Goal: Book appointment/travel/reservation

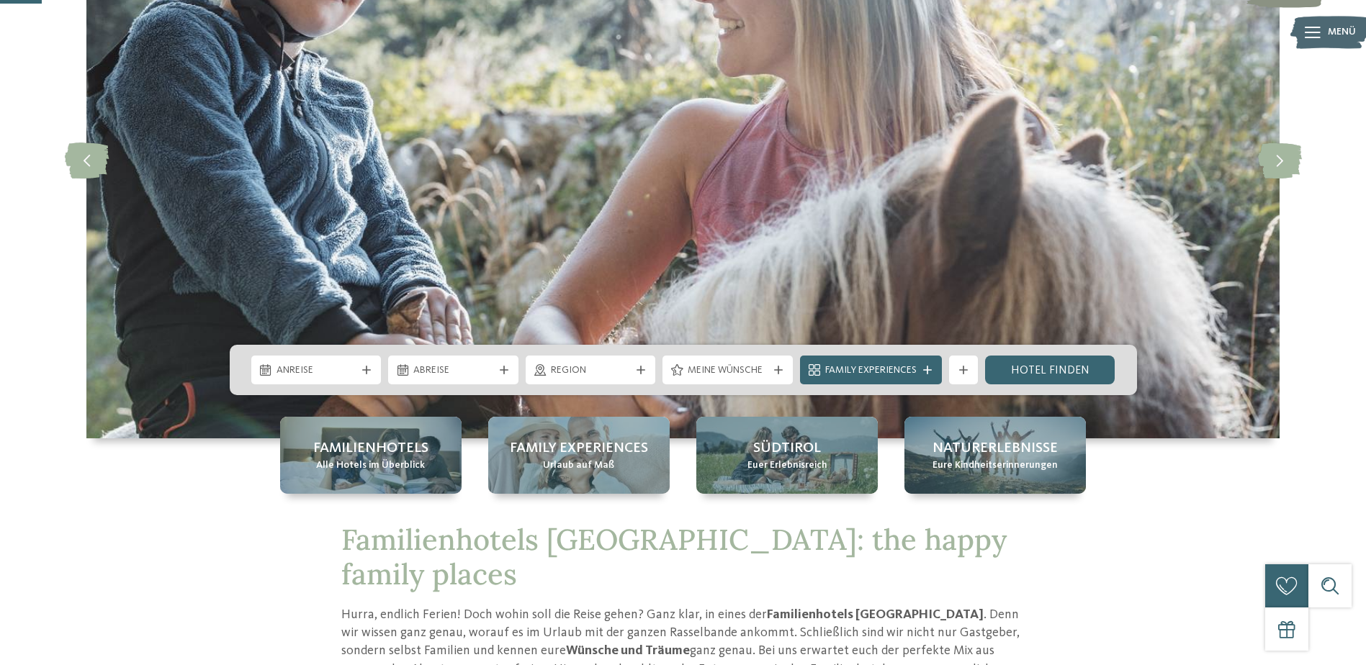
scroll to position [216, 0]
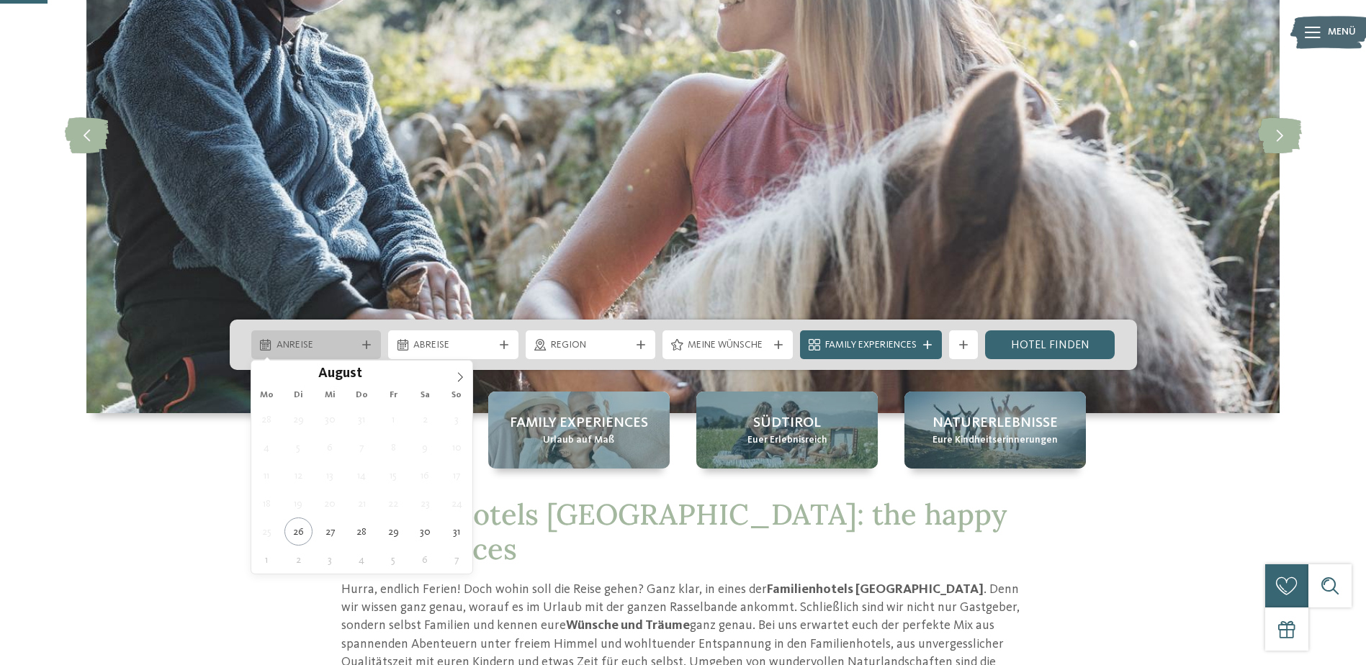
click at [340, 350] on span "Anreise" at bounding box center [316, 345] width 80 height 14
click at [456, 376] on icon at bounding box center [460, 377] width 10 height 10
click at [457, 375] on icon at bounding box center [460, 377] width 10 height 10
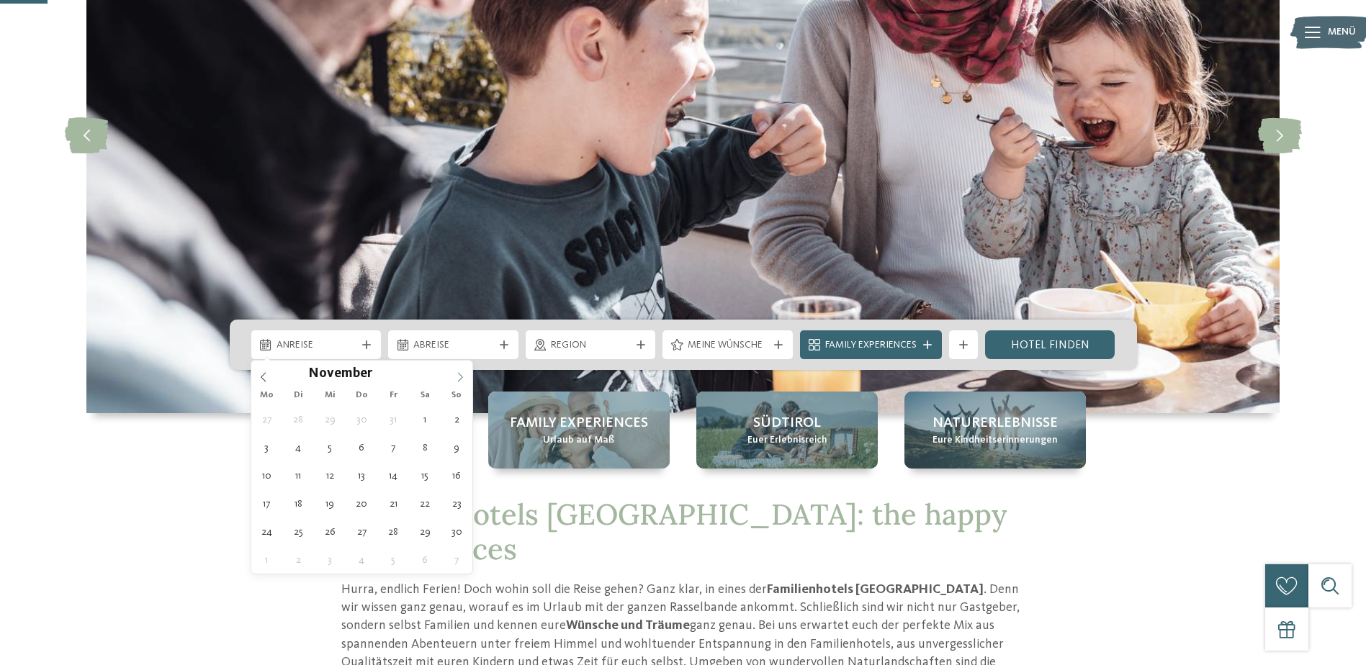
click at [457, 375] on icon at bounding box center [460, 377] width 10 height 10
type div "31.12.2025"
type input "****"
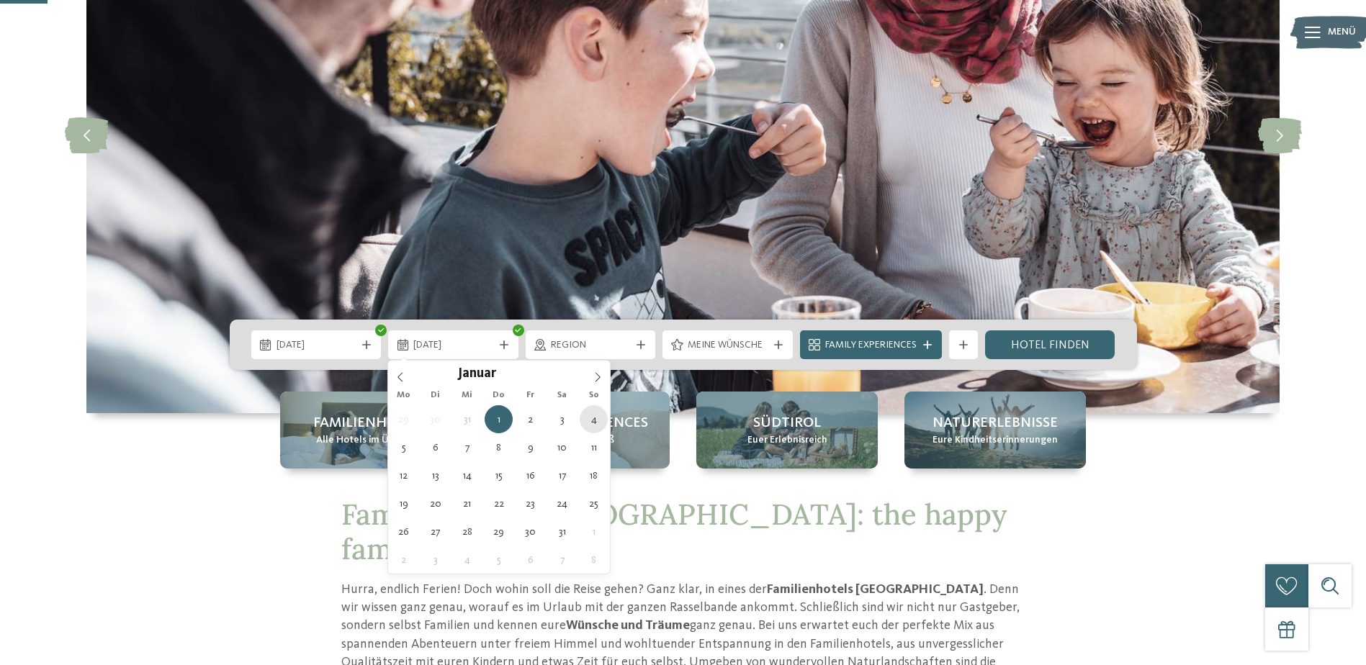
type div "04.01.2026"
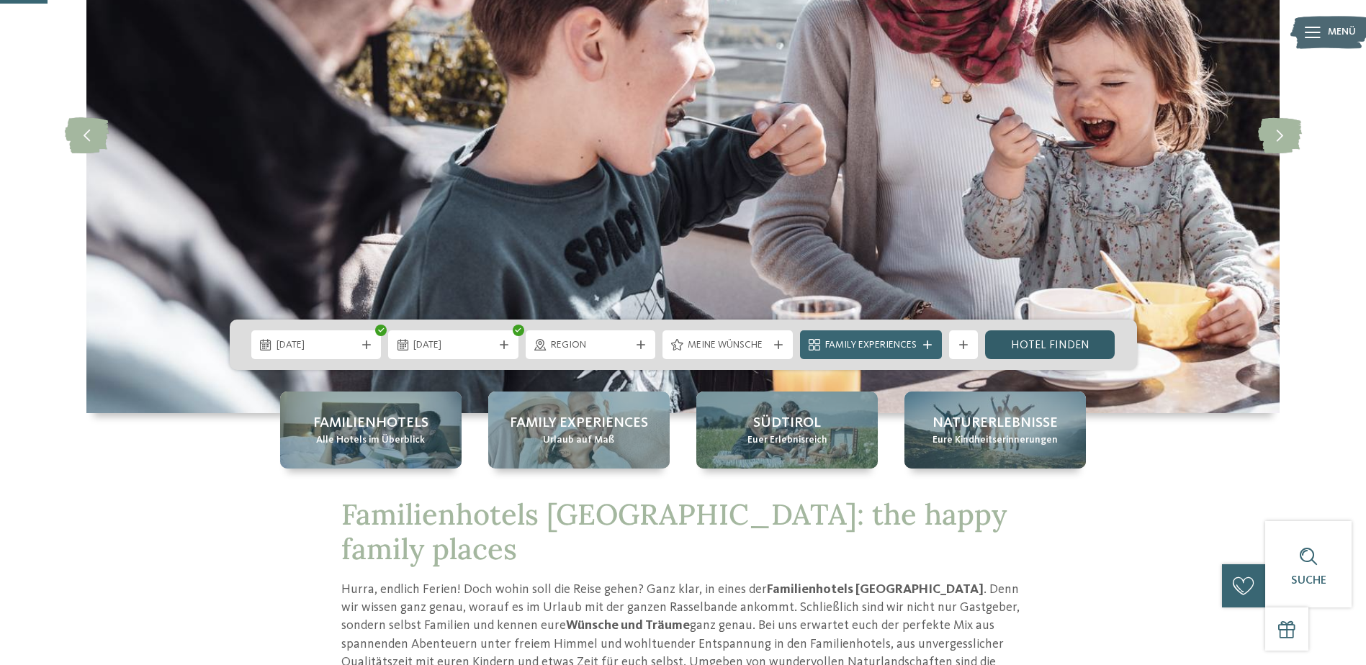
click at [1079, 341] on link "Hotel finden" at bounding box center [1050, 344] width 130 height 29
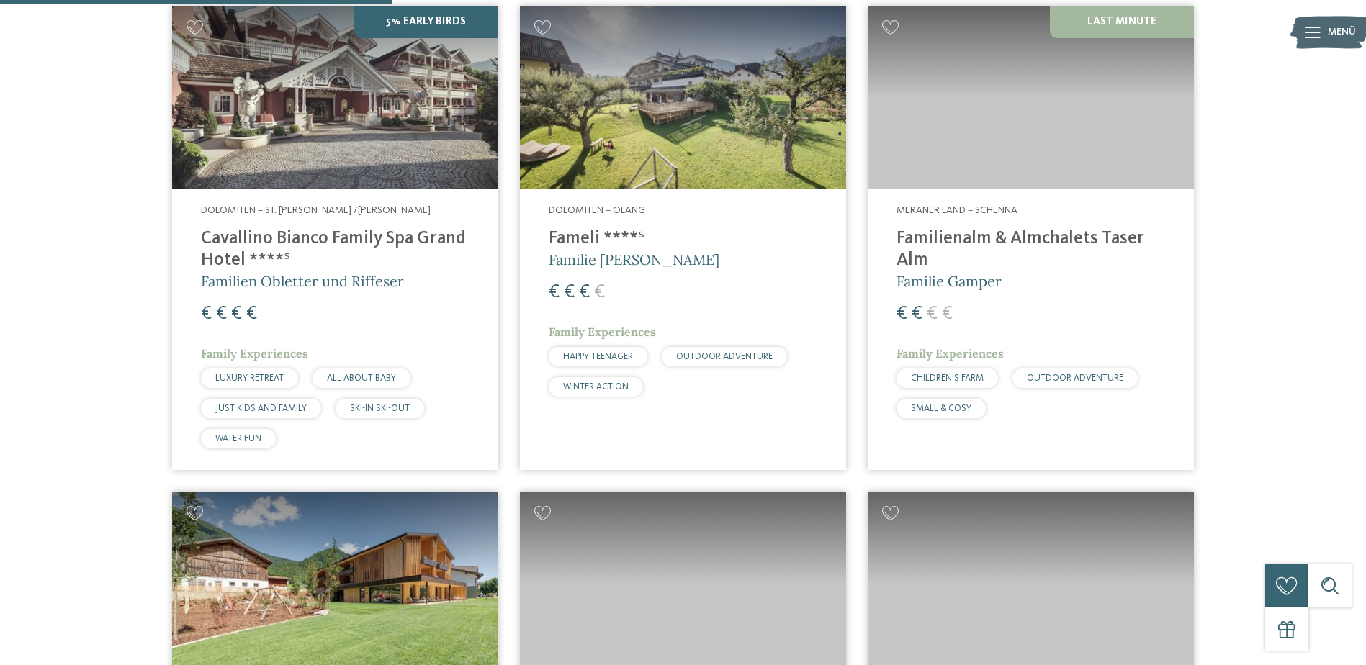
scroll to position [991, 0]
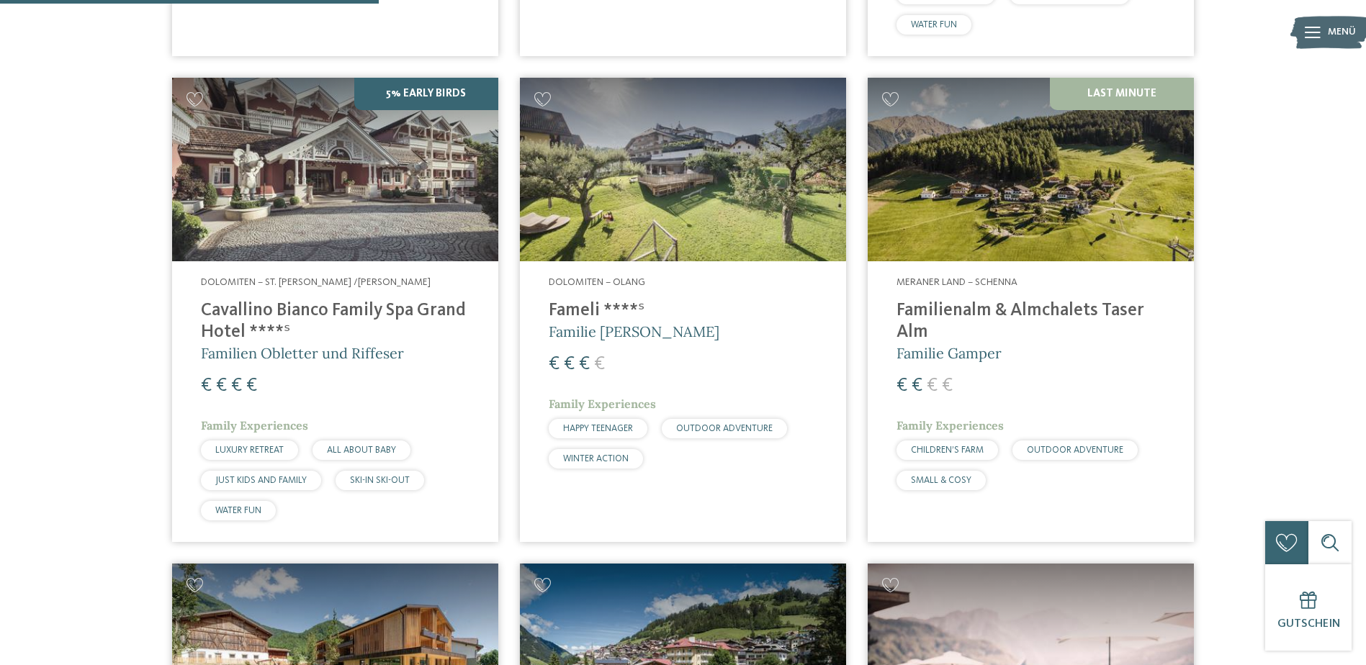
click at [381, 179] on img at bounding box center [335, 170] width 326 height 184
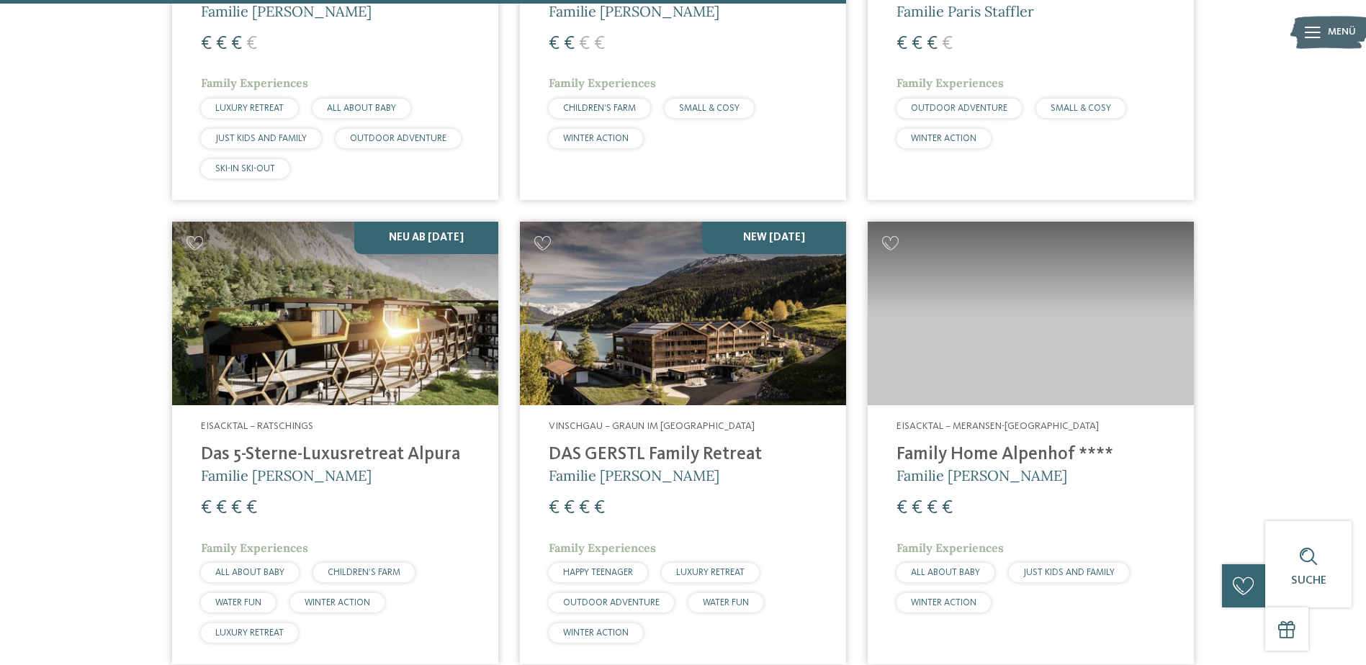
scroll to position [2286, 0]
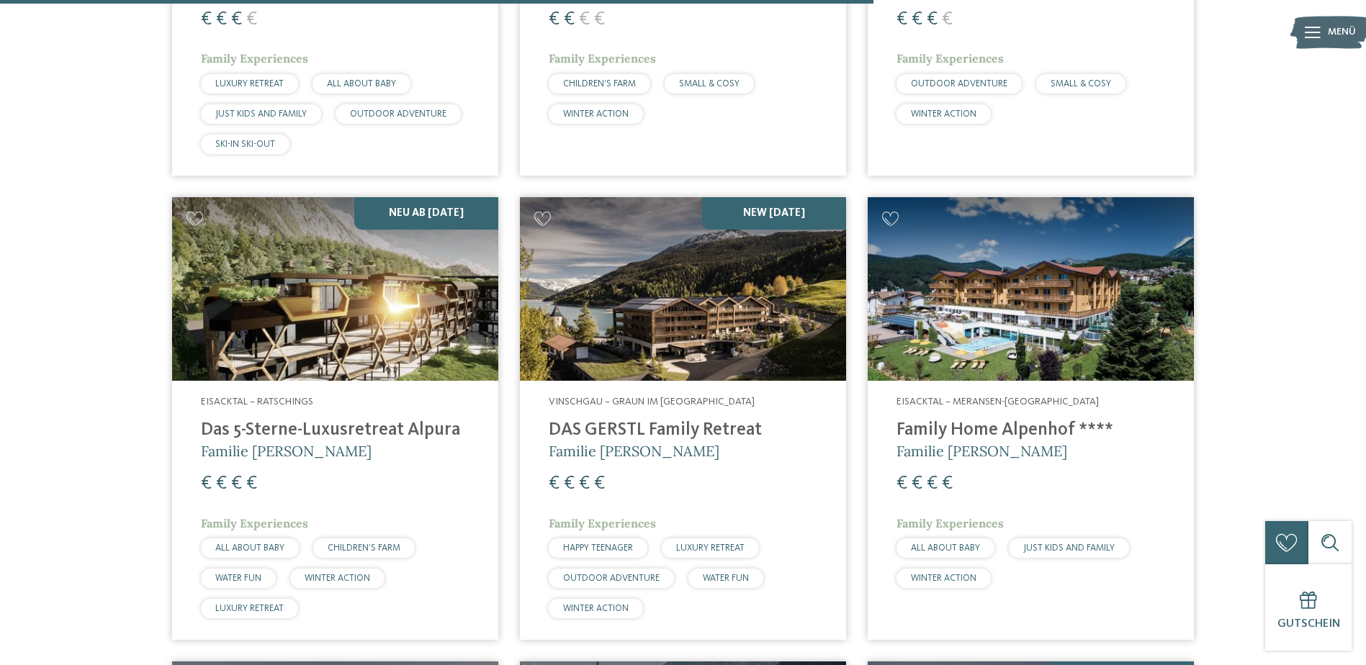
click at [610, 425] on h4 "DAS GERSTL Family Retreat" at bounding box center [683, 431] width 269 height 22
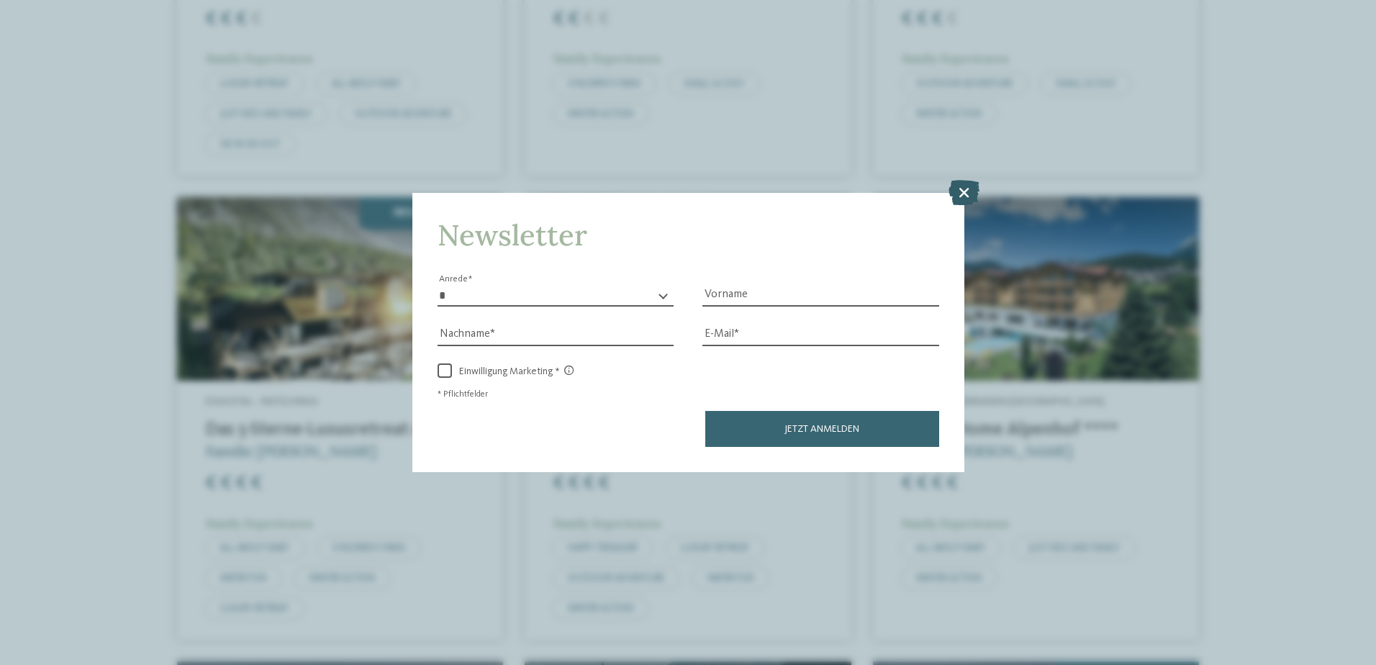
click at [963, 188] on icon at bounding box center [964, 191] width 31 height 25
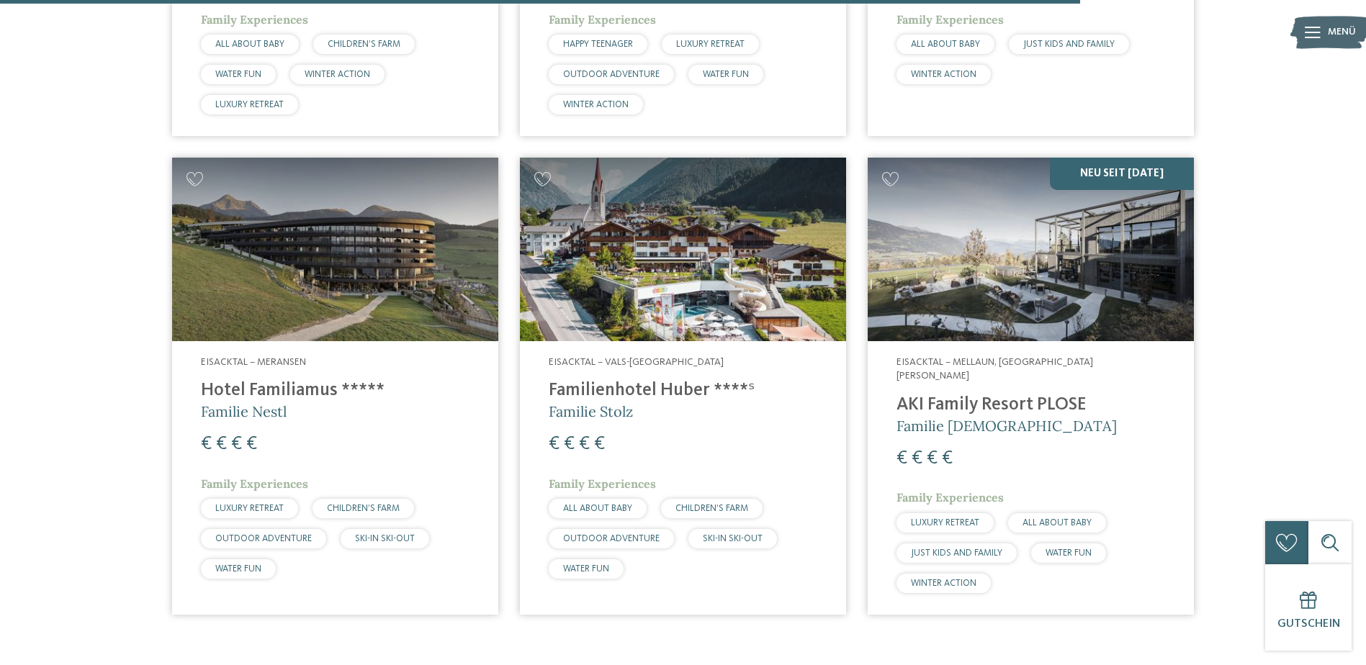
scroll to position [2862, 0]
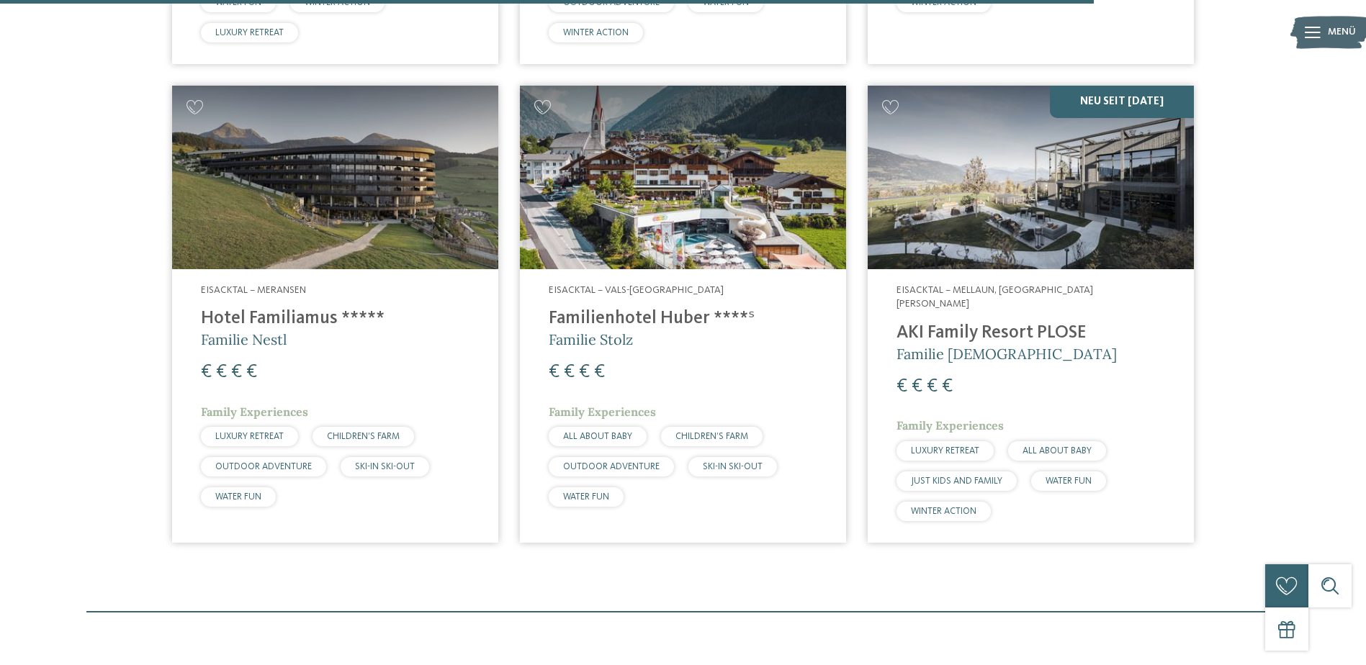
click at [1024, 323] on h4 "AKI Family Resort PLOSE" at bounding box center [1030, 334] width 269 height 22
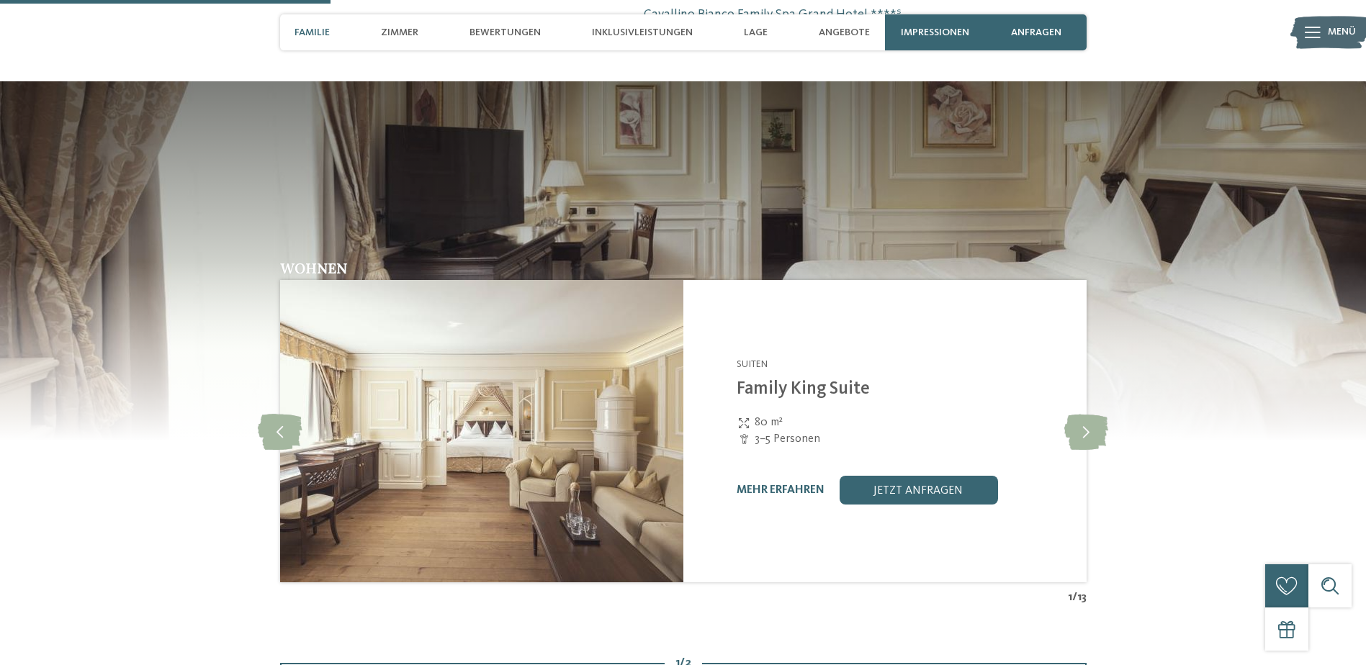
scroll to position [1224, 0]
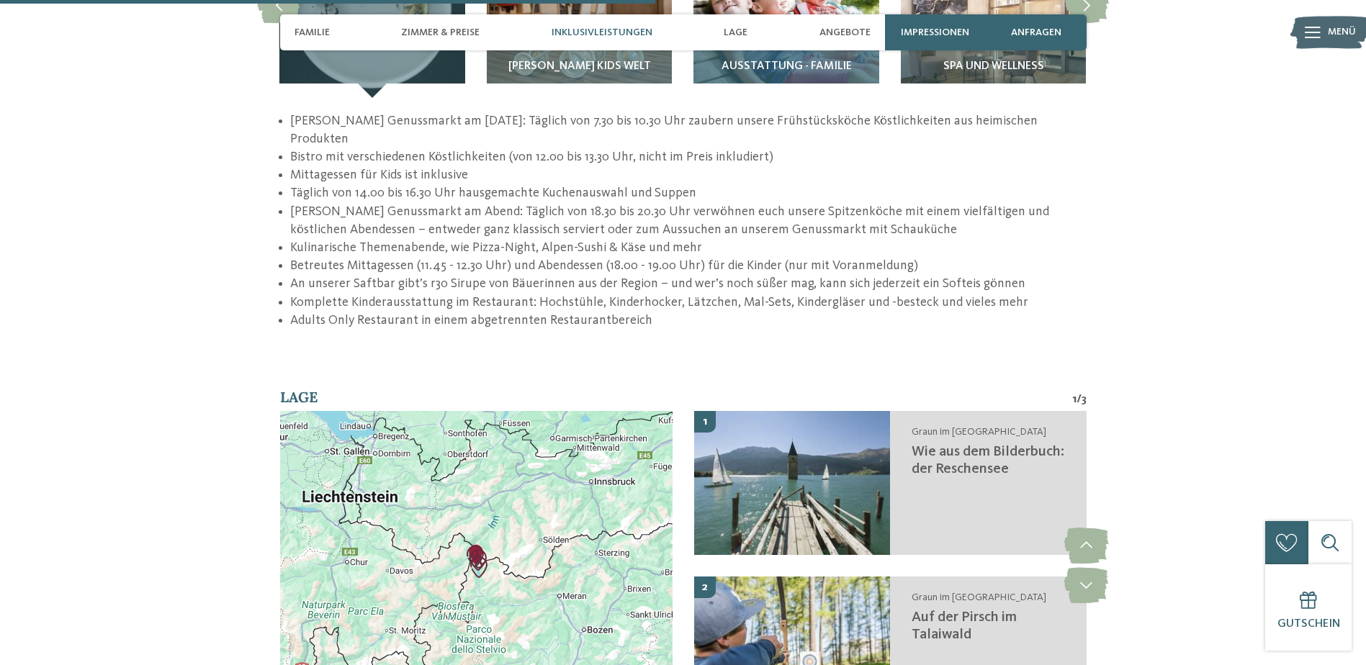
scroll to position [2304, 0]
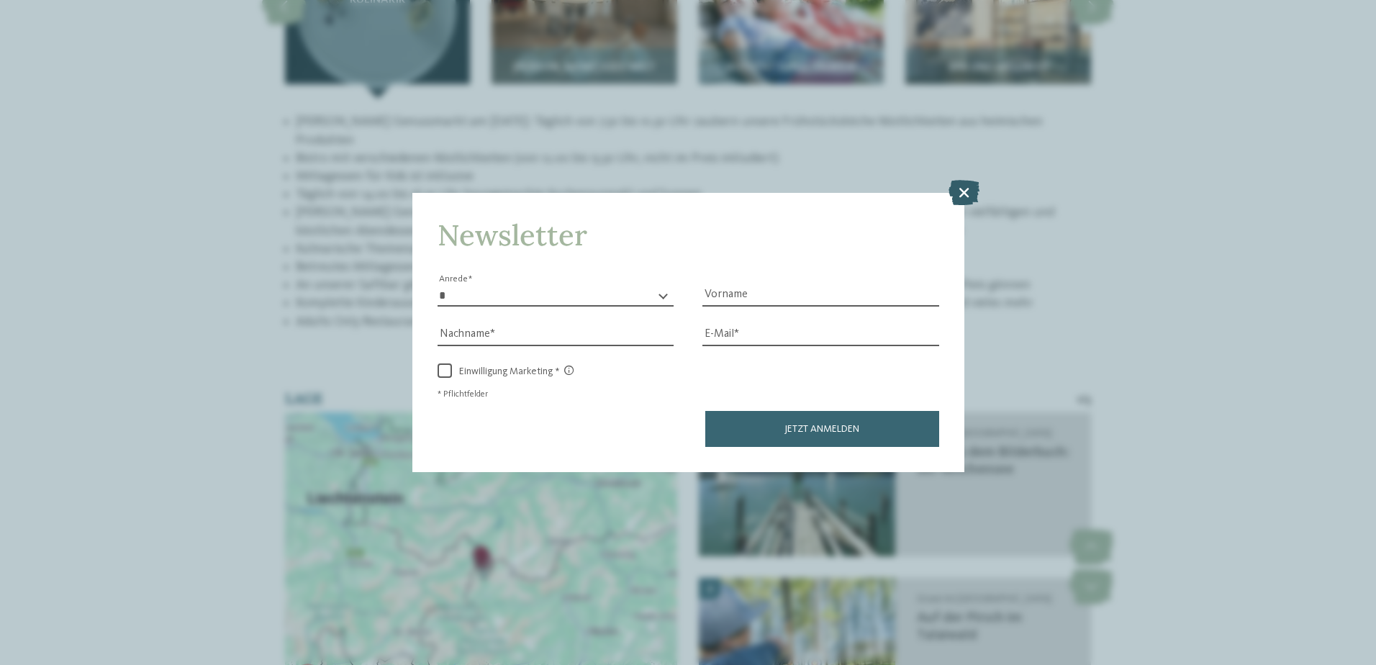
click at [958, 188] on icon at bounding box center [964, 191] width 31 height 25
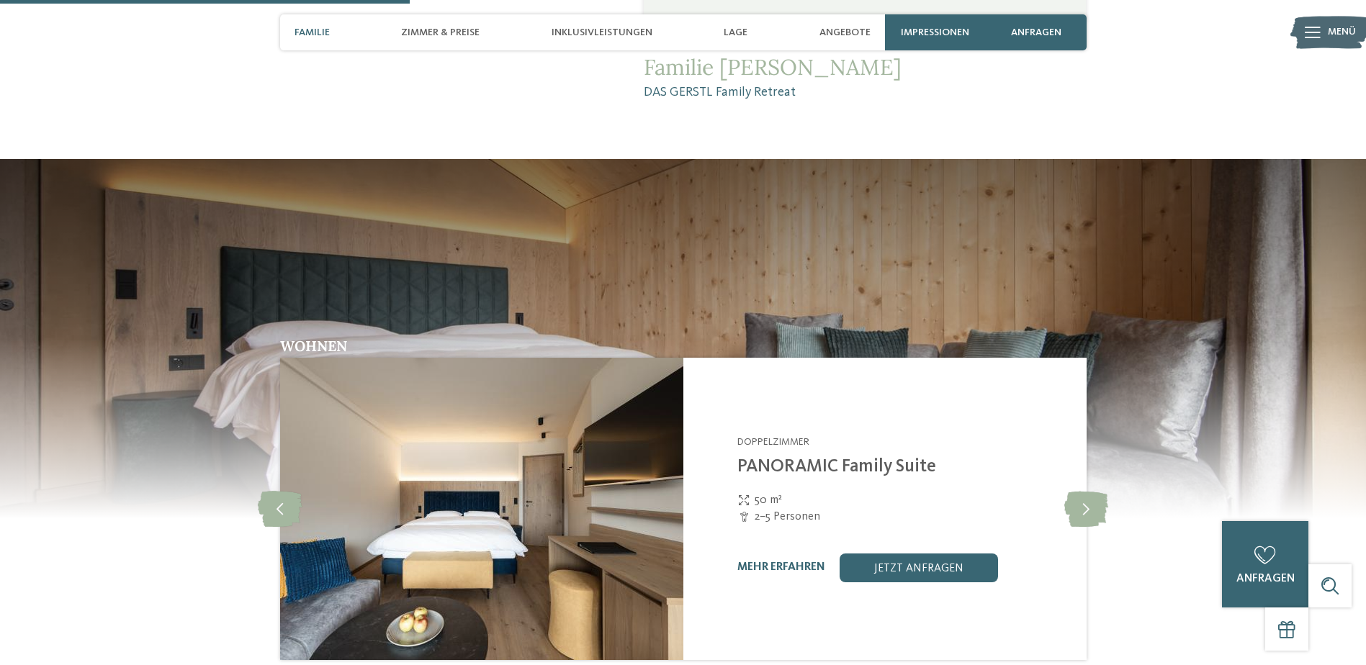
scroll to position [1440, 0]
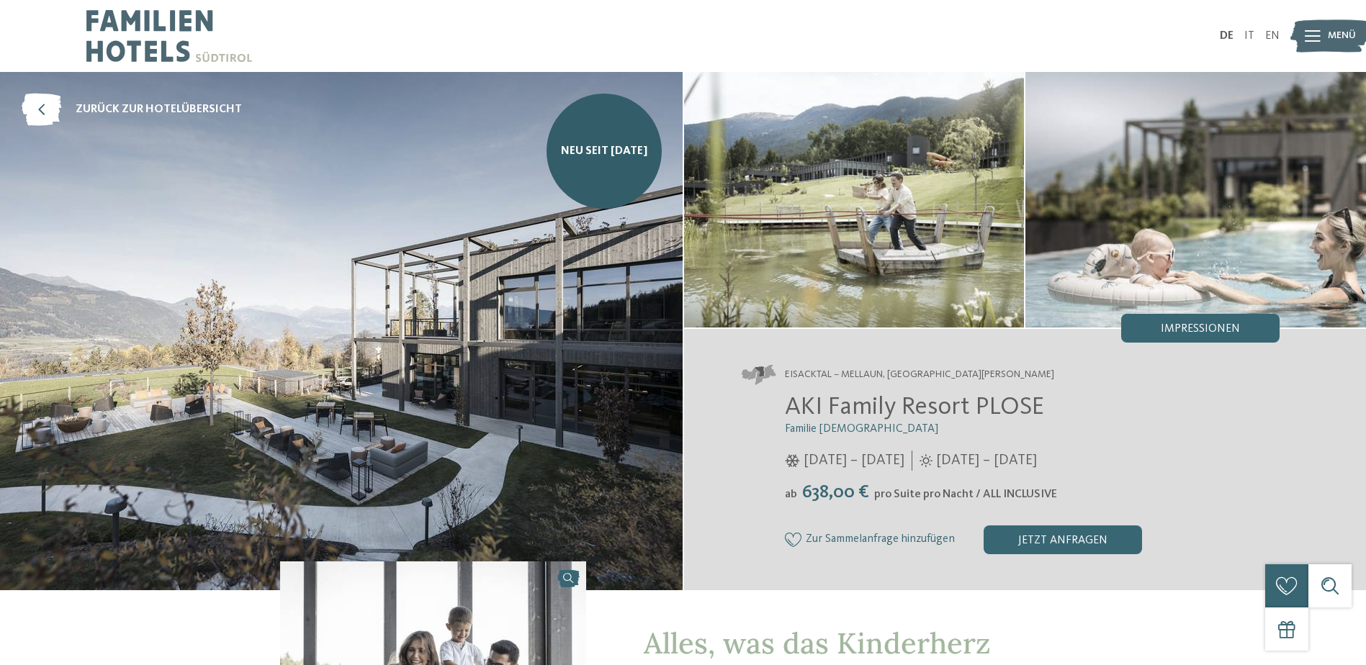
click at [1332, 32] on span "Menü" at bounding box center [1341, 36] width 28 height 14
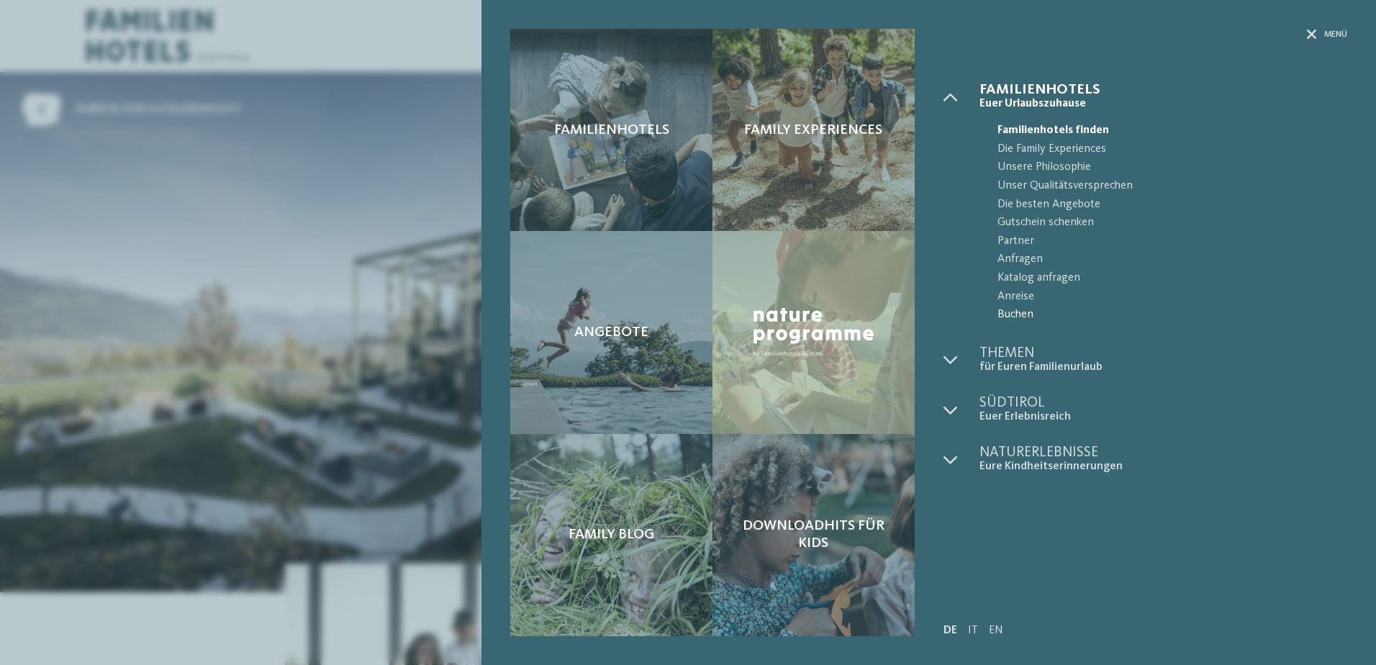
click at [1011, 312] on span "Buchen" at bounding box center [1173, 315] width 350 height 19
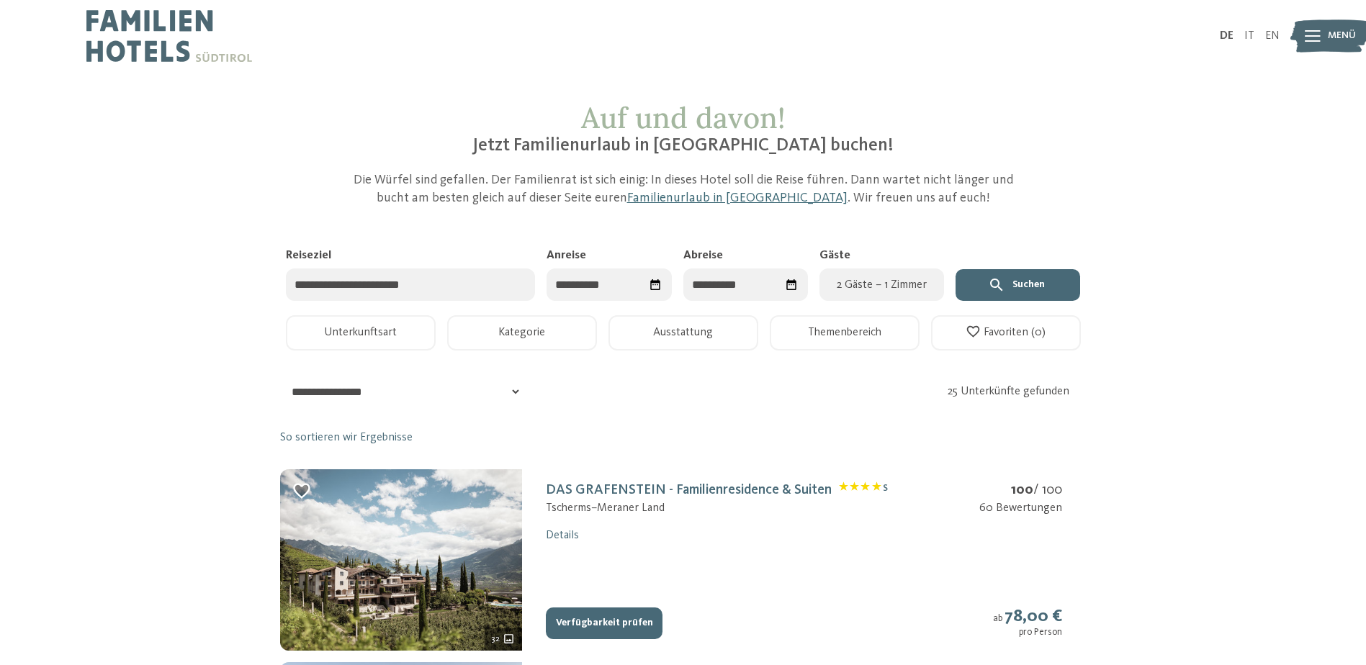
click at [358, 287] on input "Reiseziel" at bounding box center [411, 285] width 250 height 32
click at [620, 285] on input "Anreise" at bounding box center [608, 285] width 125 height 32
click at [708, 320] on span "Nächster Monat" at bounding box center [711, 321] width 14 height 14
click at [708, 320] on span "Nächster Monat" at bounding box center [708, 321] width 14 height 14
click at [708, 320] on span "Nächster Monat" at bounding box center [707, 321] width 14 height 14
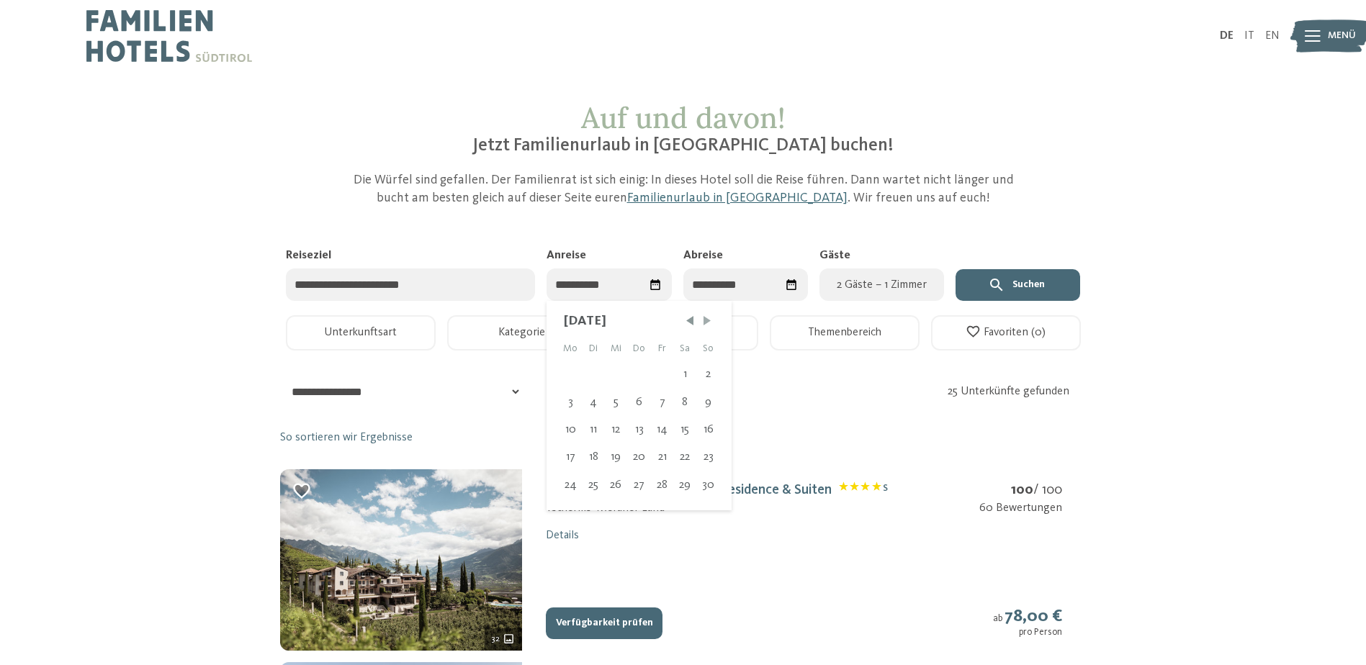
click at [708, 320] on span "Nächster Monat" at bounding box center [707, 321] width 14 height 14
click at [617, 487] on div "31" at bounding box center [618, 485] width 24 height 27
type input "**********"
click at [787, 374] on div "4" at bounding box center [786, 374] width 22 height 27
type input "**********"
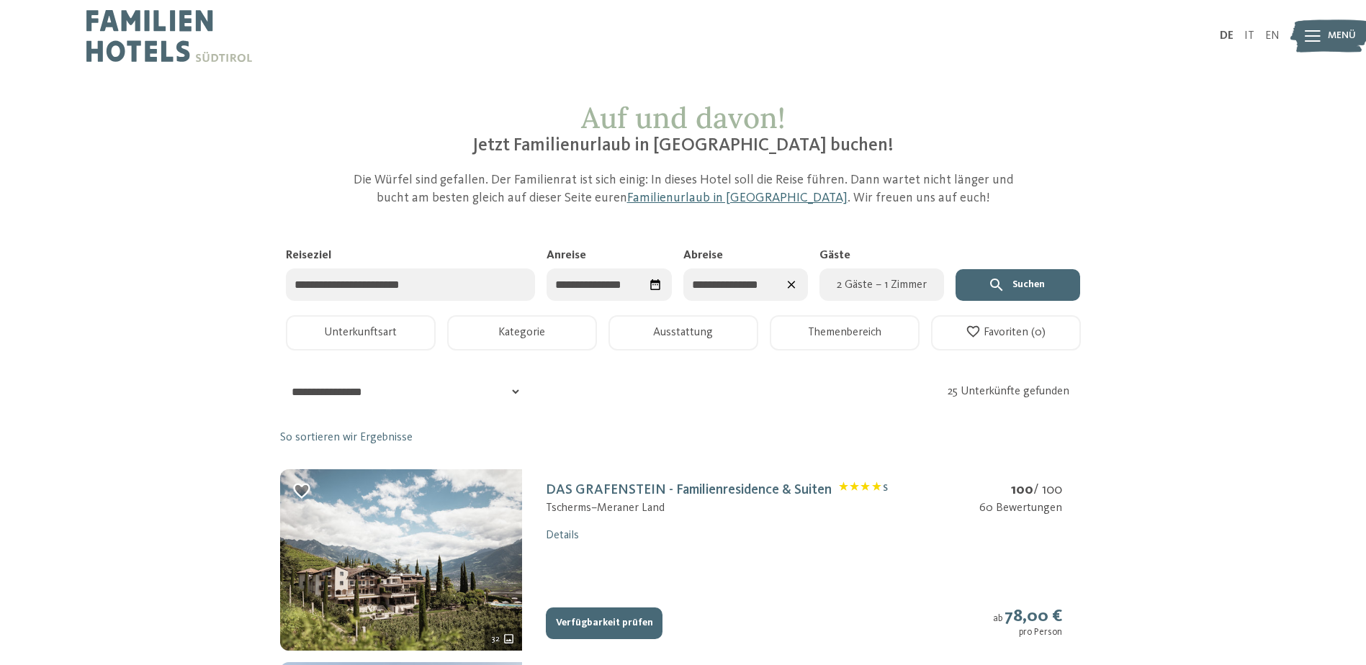
click at [885, 279] on span "2 Gäste – 1 Zimmer" at bounding box center [881, 284] width 107 height 17
select select "*"
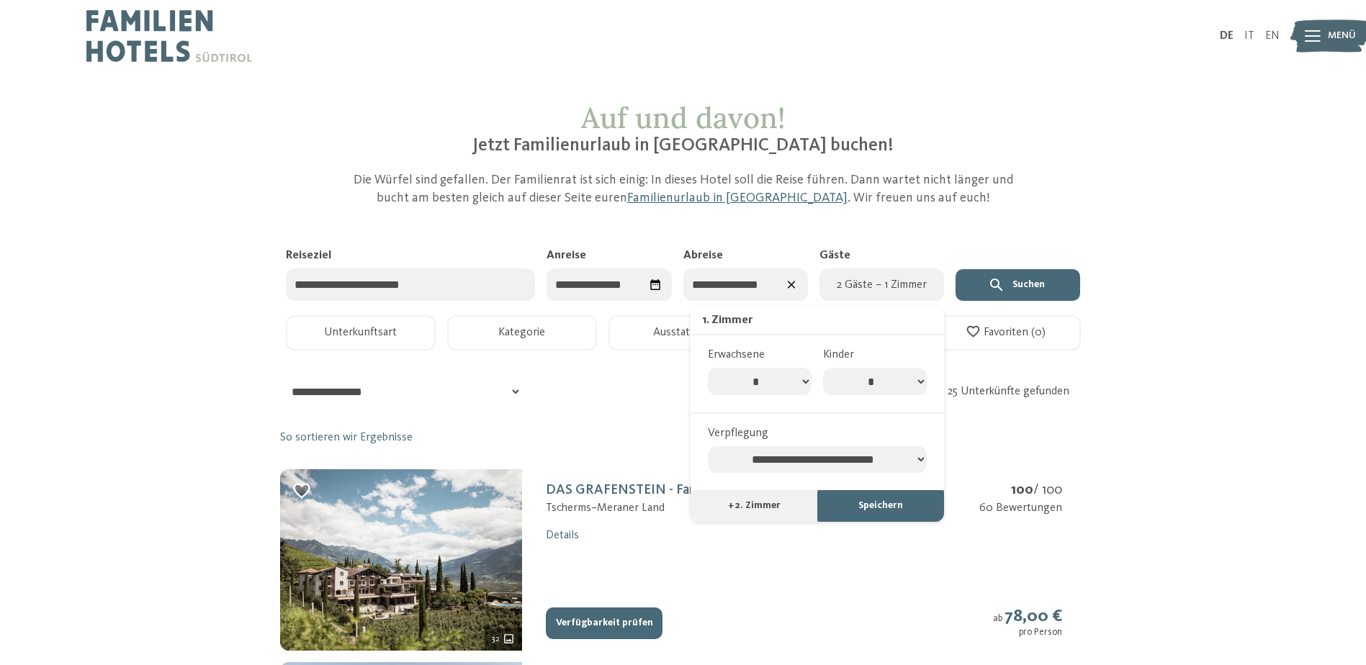
click at [884, 382] on select "* * * * * * * *" at bounding box center [875, 381] width 104 height 27
select select "*"
click at [823, 368] on select "* * * * * * * *" at bounding box center [875, 381] width 104 height 27
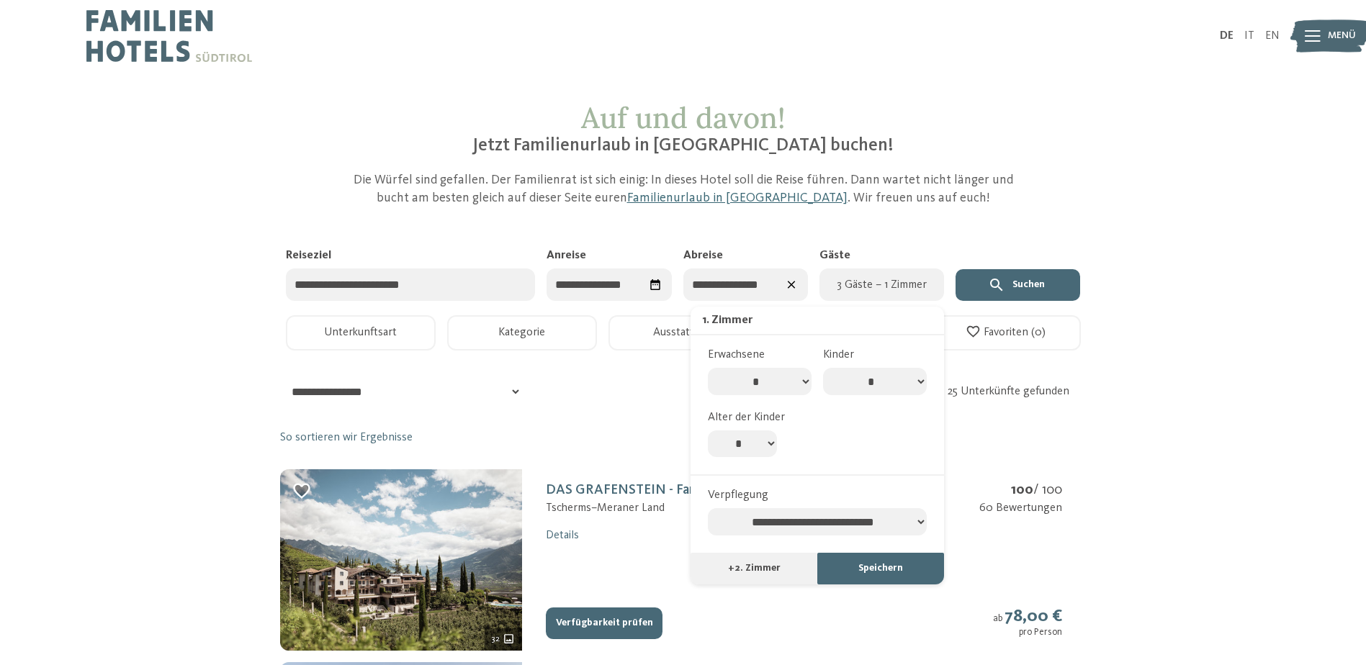
drag, startPoint x: 700, startPoint y: 442, endPoint x: 729, endPoint y: 446, distance: 29.0
click at [701, 443] on div "Erwachsene * * * * * * * * * ** ** ** ** ** ** Kinder * * * * * * * * Alter der…" at bounding box center [816, 404] width 253 height 139
click at [733, 446] on select "* * * * * * * * * * ** ** ** ** ** ** ** **" at bounding box center [742, 443] width 69 height 27
select select "*"
click at [708, 430] on select "* * * * * * * * * * ** ** ** ** ** ** ** **" at bounding box center [742, 443] width 69 height 27
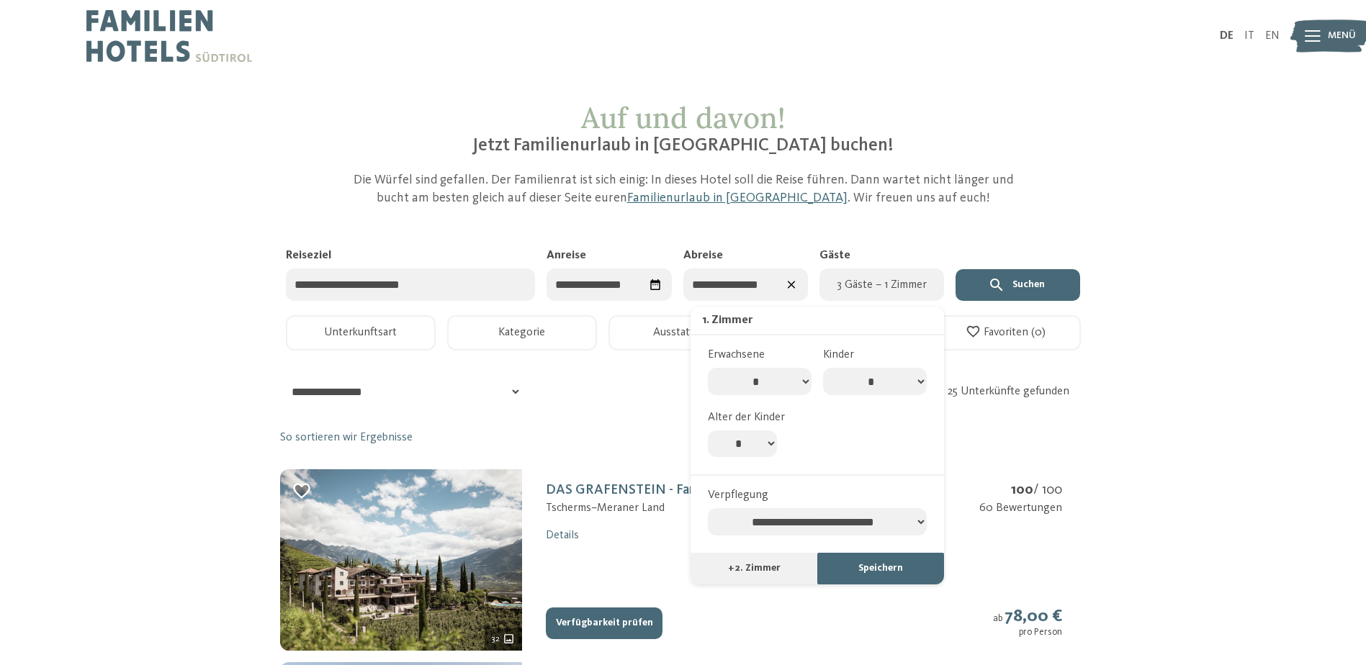
click at [858, 528] on select "**********" at bounding box center [817, 521] width 219 height 27
click at [883, 570] on button "Speichern" at bounding box center [880, 569] width 127 height 32
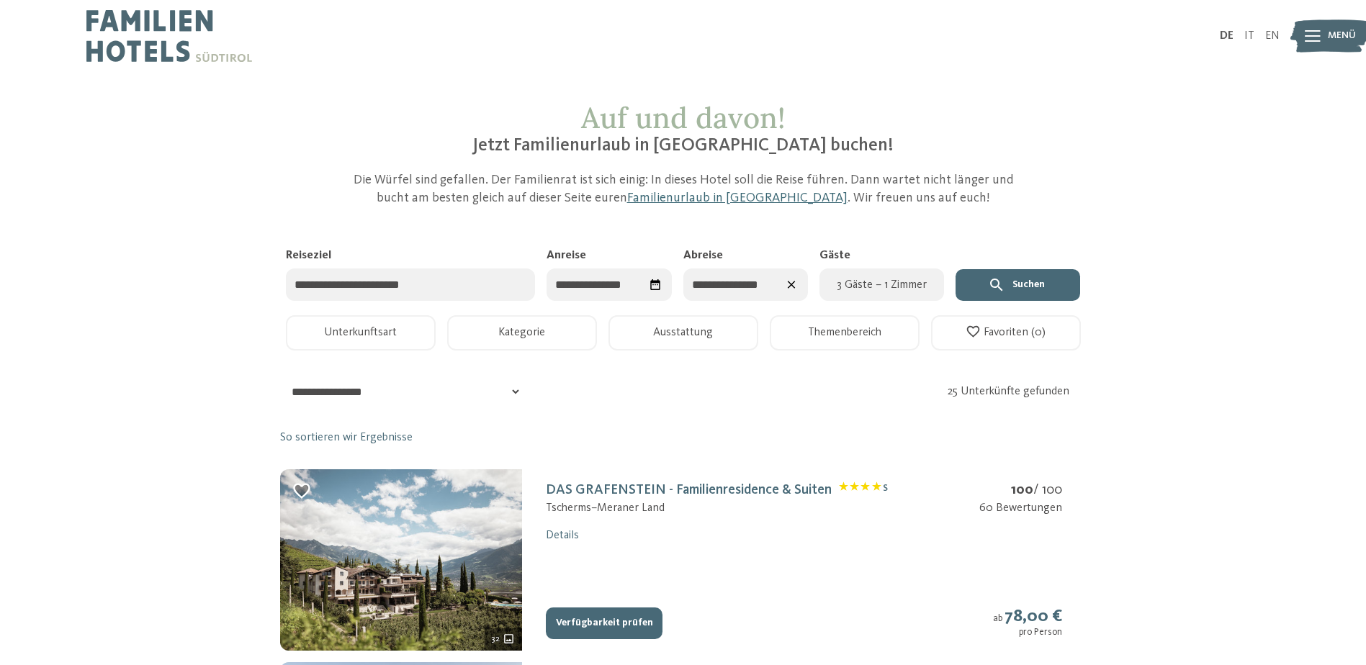
click at [1021, 271] on button "Suchen" at bounding box center [1017, 285] width 125 height 32
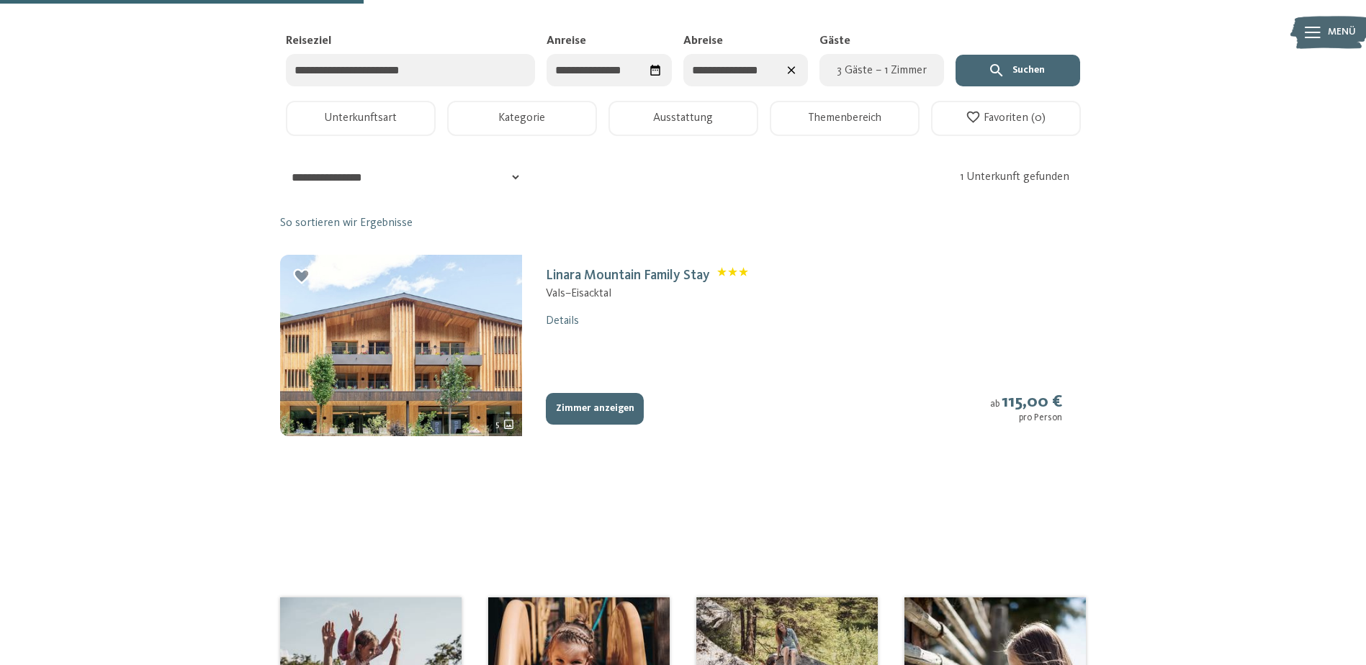
scroll to position [216, 0]
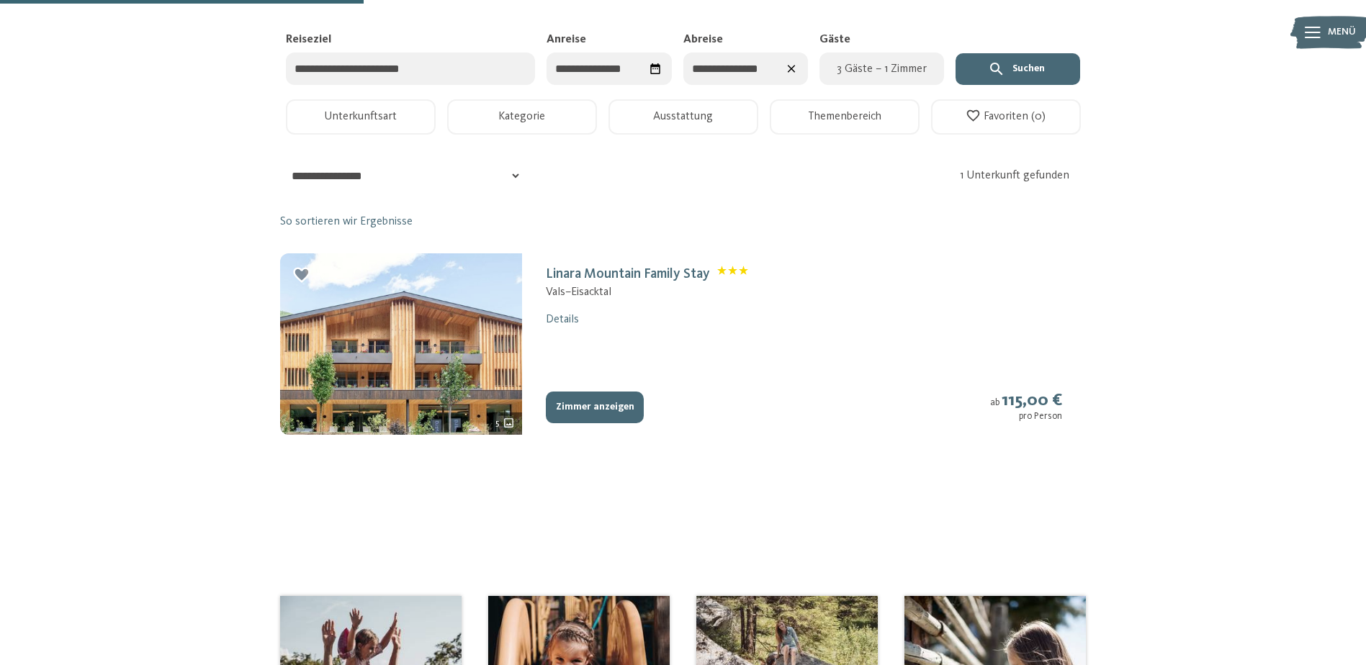
click at [559, 323] on link "Details" at bounding box center [562, 320] width 33 height 12
select select "*"
select select "**********"
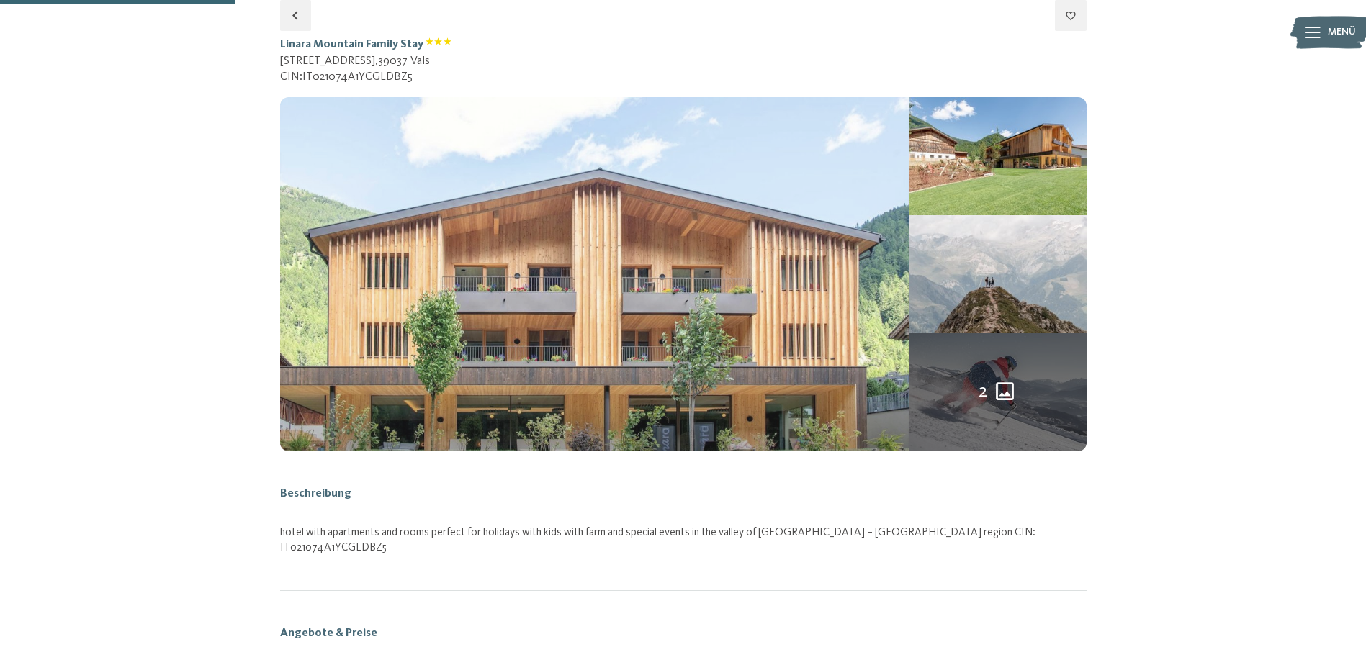
select select "**********"
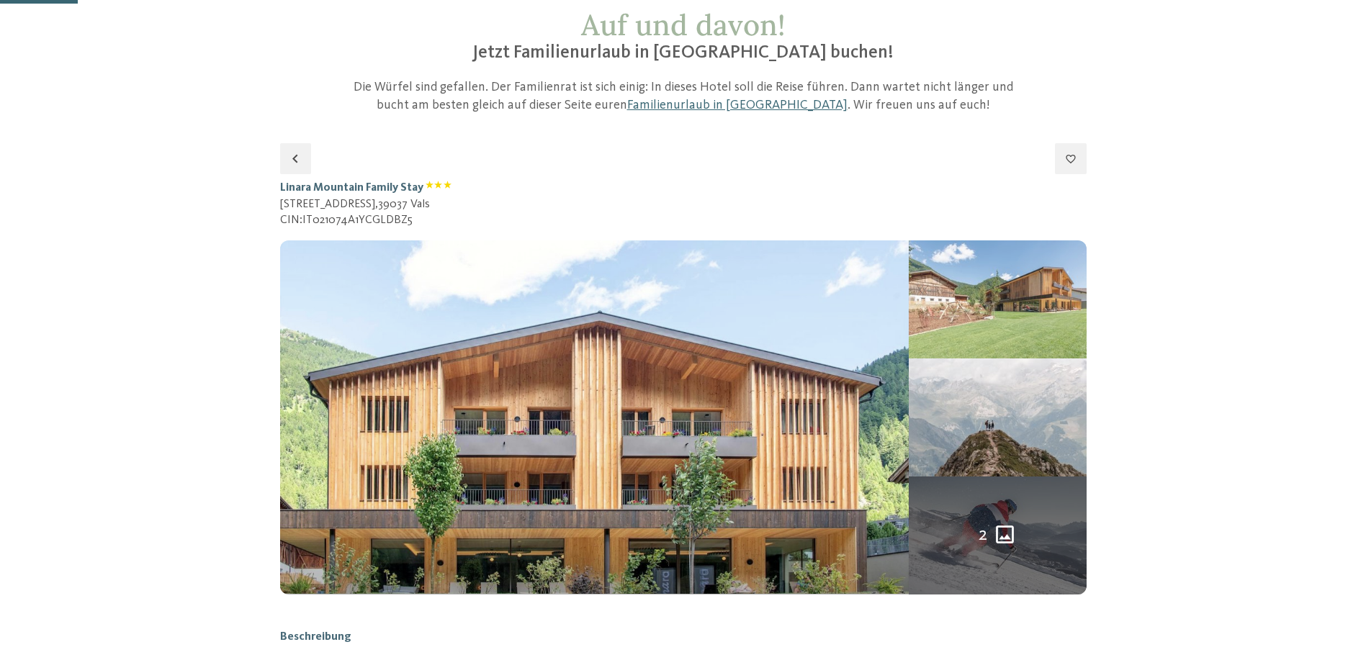
scroll to position [92, 0]
click at [950, 333] on img at bounding box center [997, 300] width 177 height 118
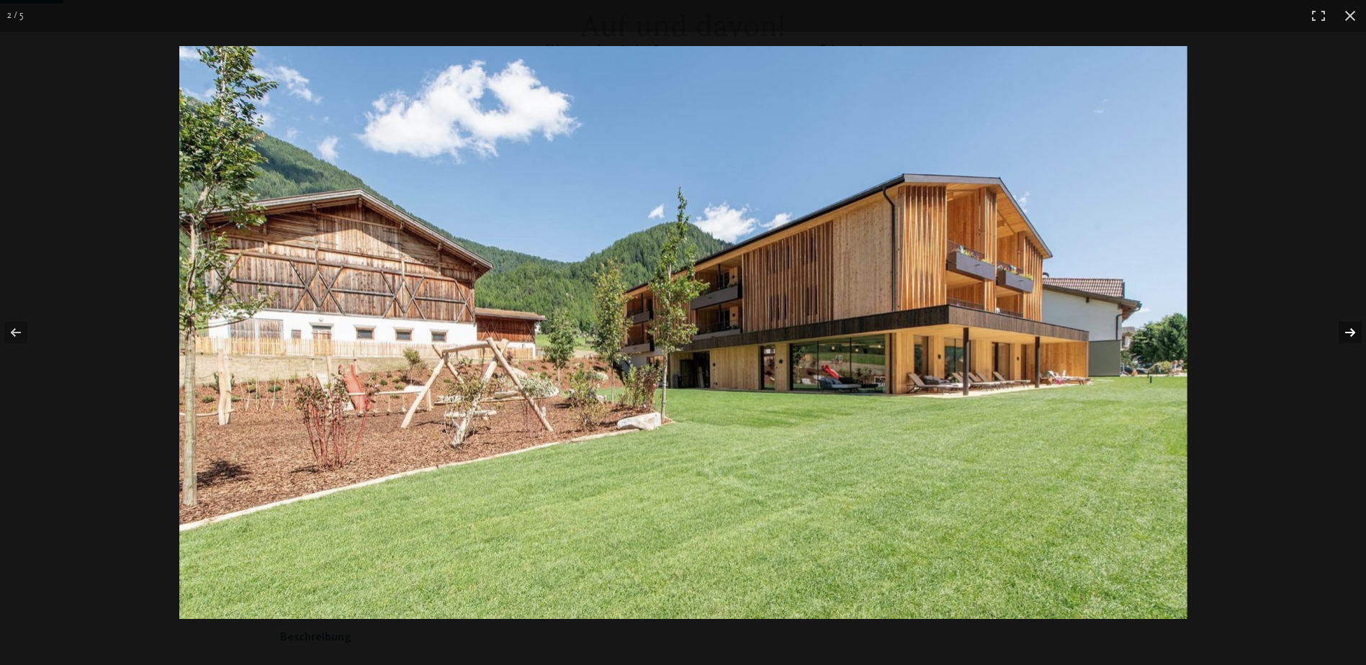
click at [1349, 330] on button "button" at bounding box center [1340, 333] width 50 height 72
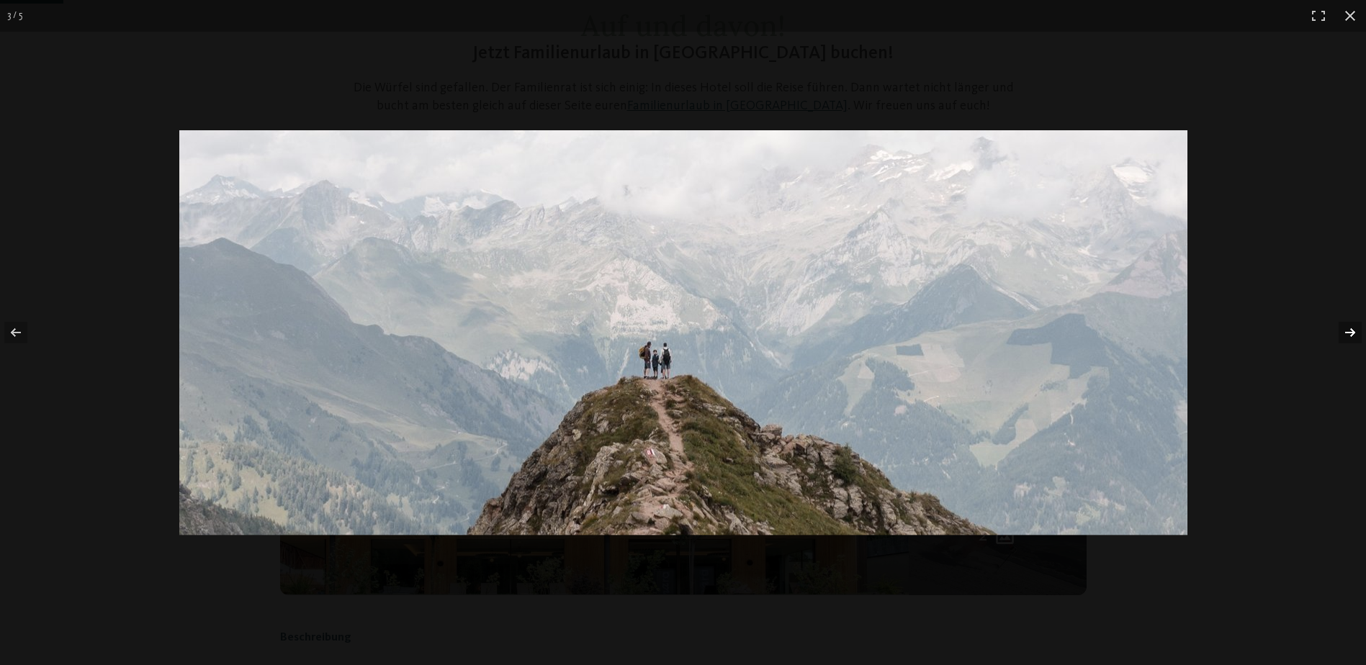
click at [1349, 330] on button "button" at bounding box center [1340, 333] width 50 height 72
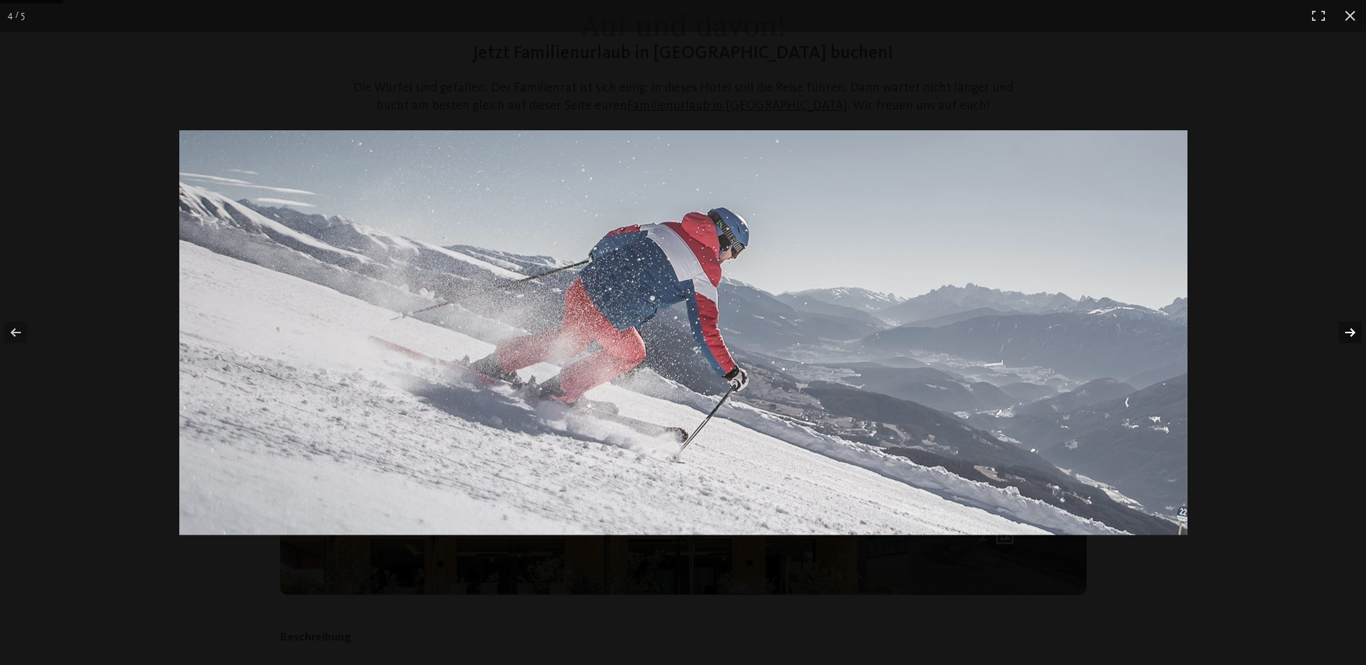
click at [1349, 330] on button "button" at bounding box center [1340, 333] width 50 height 72
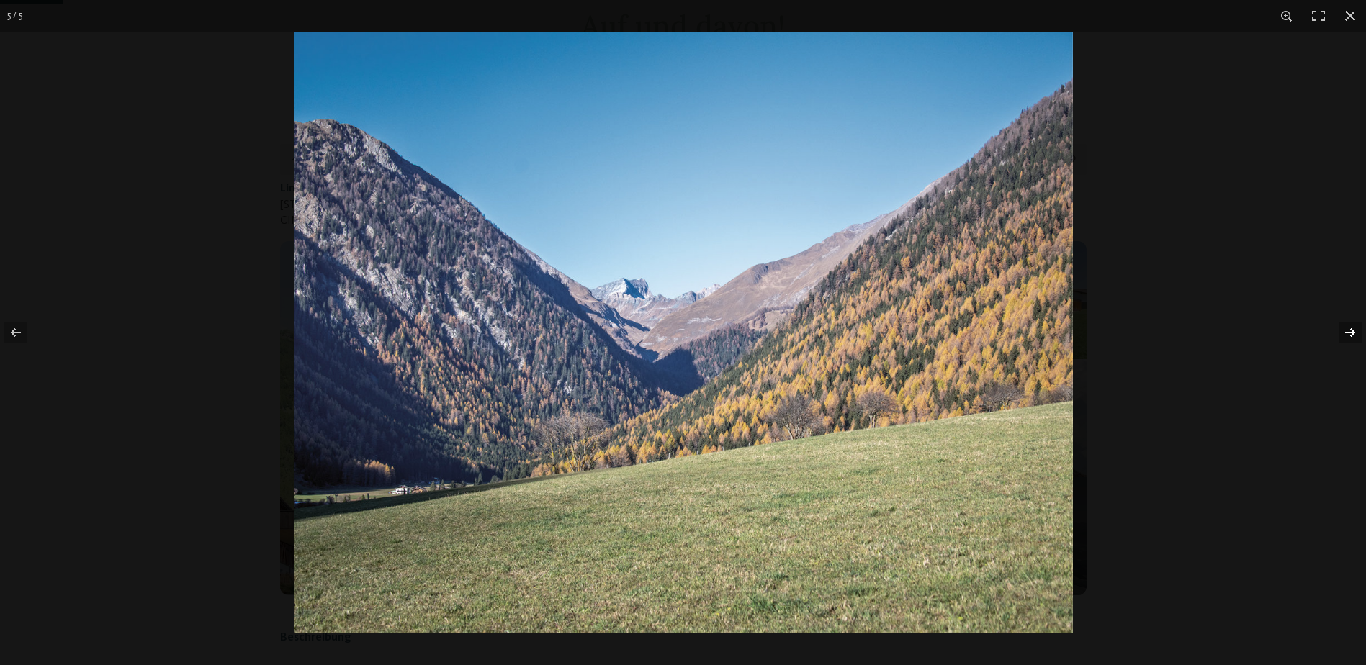
click at [1349, 330] on button "button" at bounding box center [1340, 333] width 50 height 72
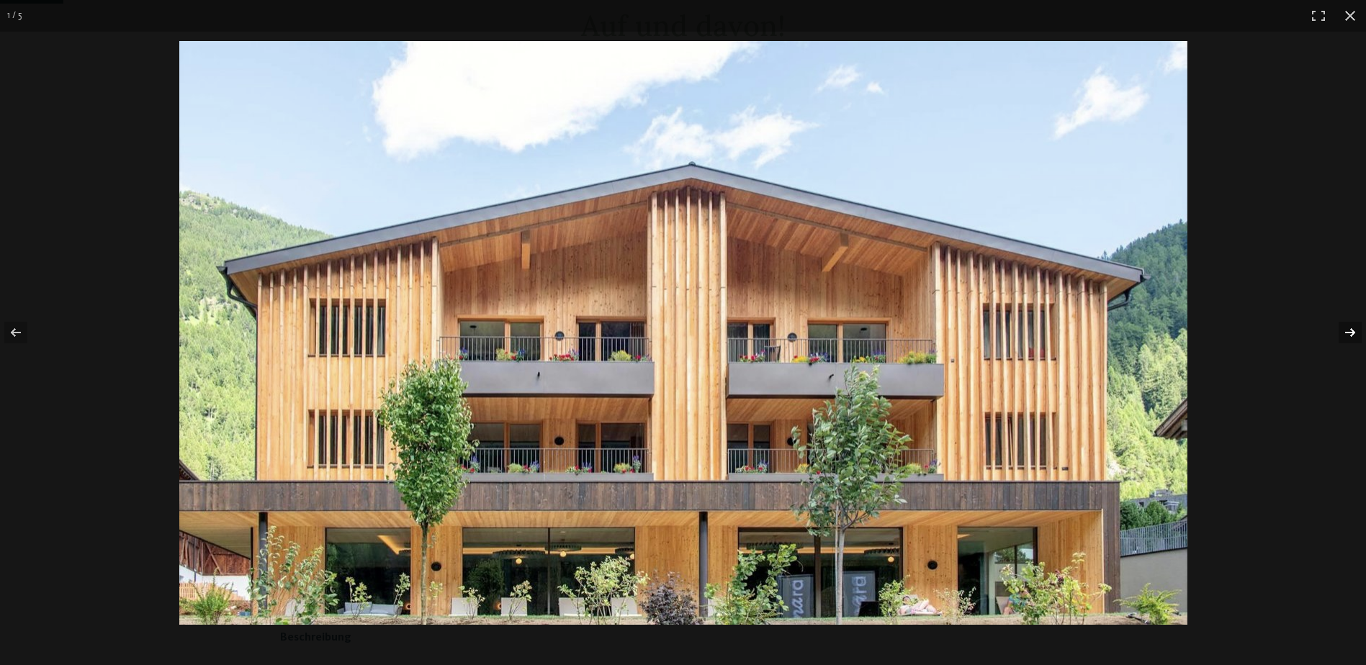
click at [1349, 330] on button "button" at bounding box center [1340, 333] width 50 height 72
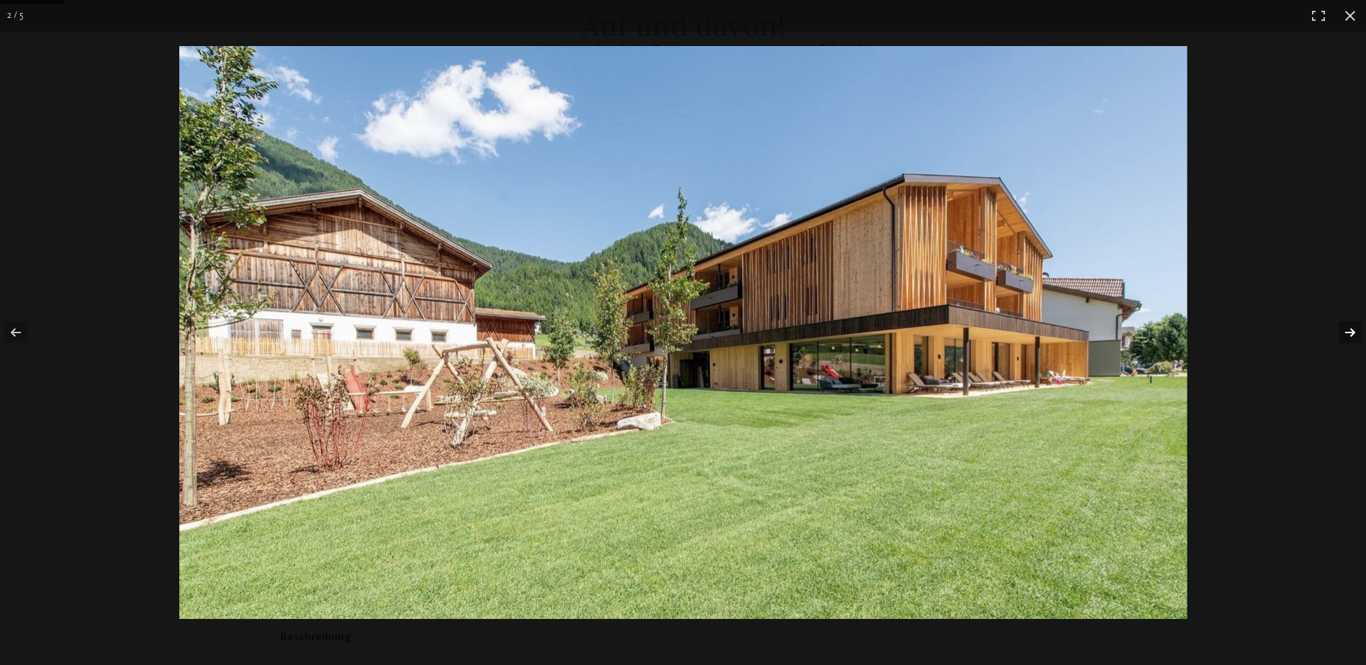
click at [1349, 330] on button "button" at bounding box center [1340, 333] width 50 height 72
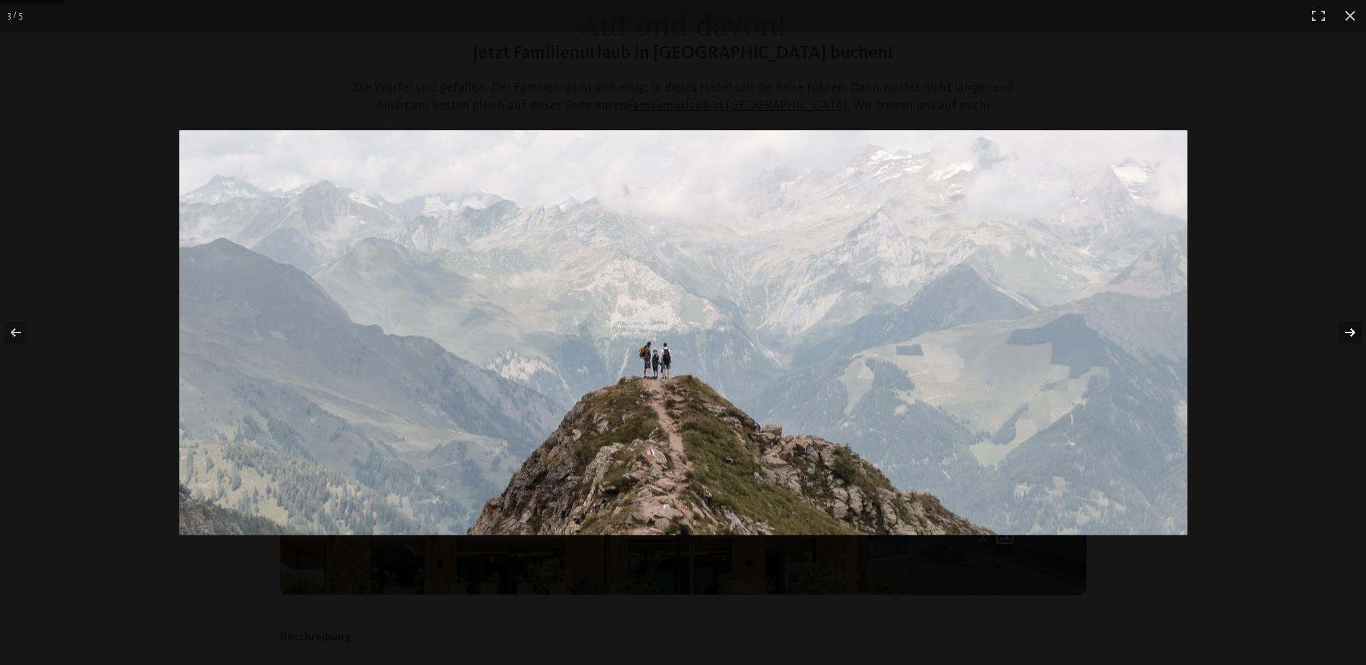
click at [1349, 330] on button "button" at bounding box center [1340, 333] width 50 height 72
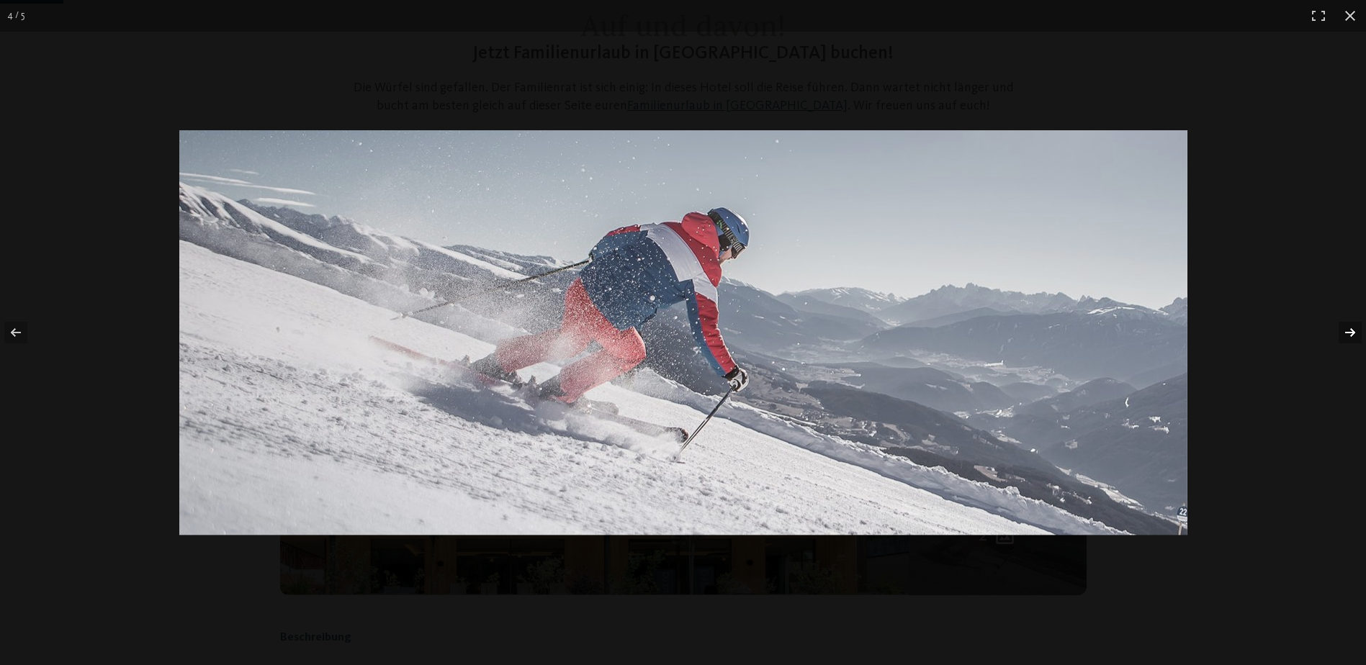
click at [1349, 330] on button "button" at bounding box center [1340, 333] width 50 height 72
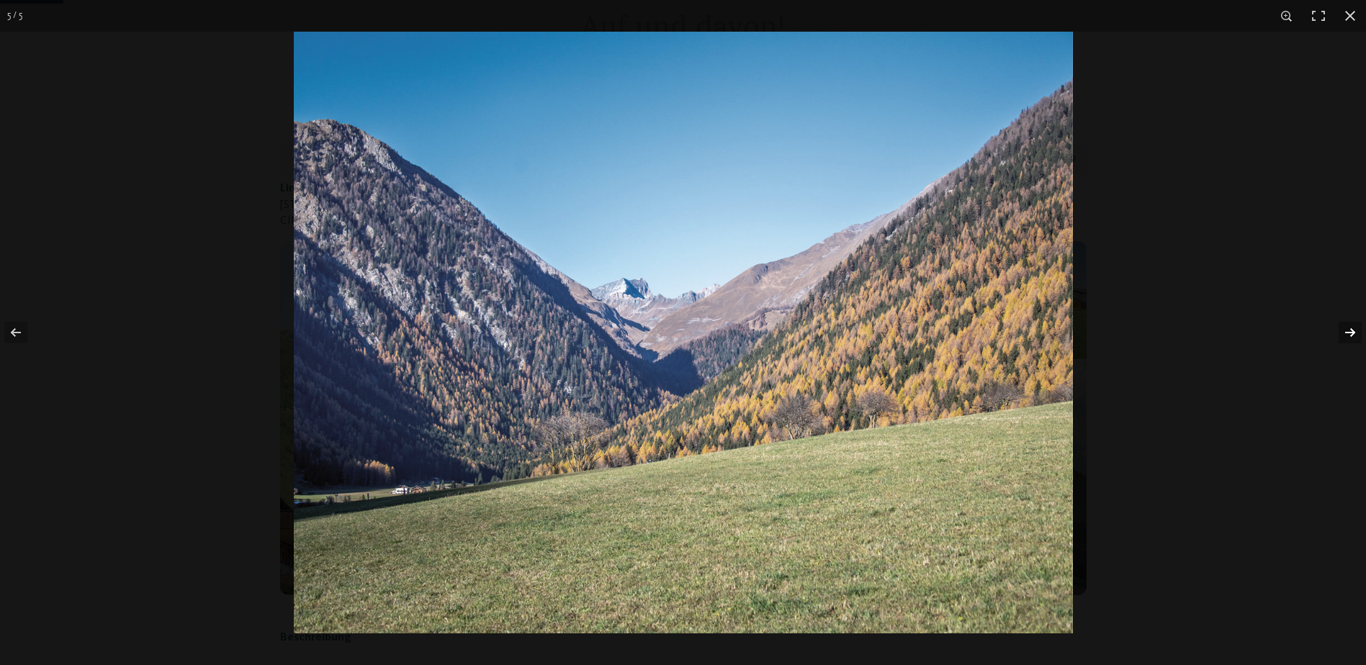
click at [1349, 330] on button "button" at bounding box center [1340, 333] width 50 height 72
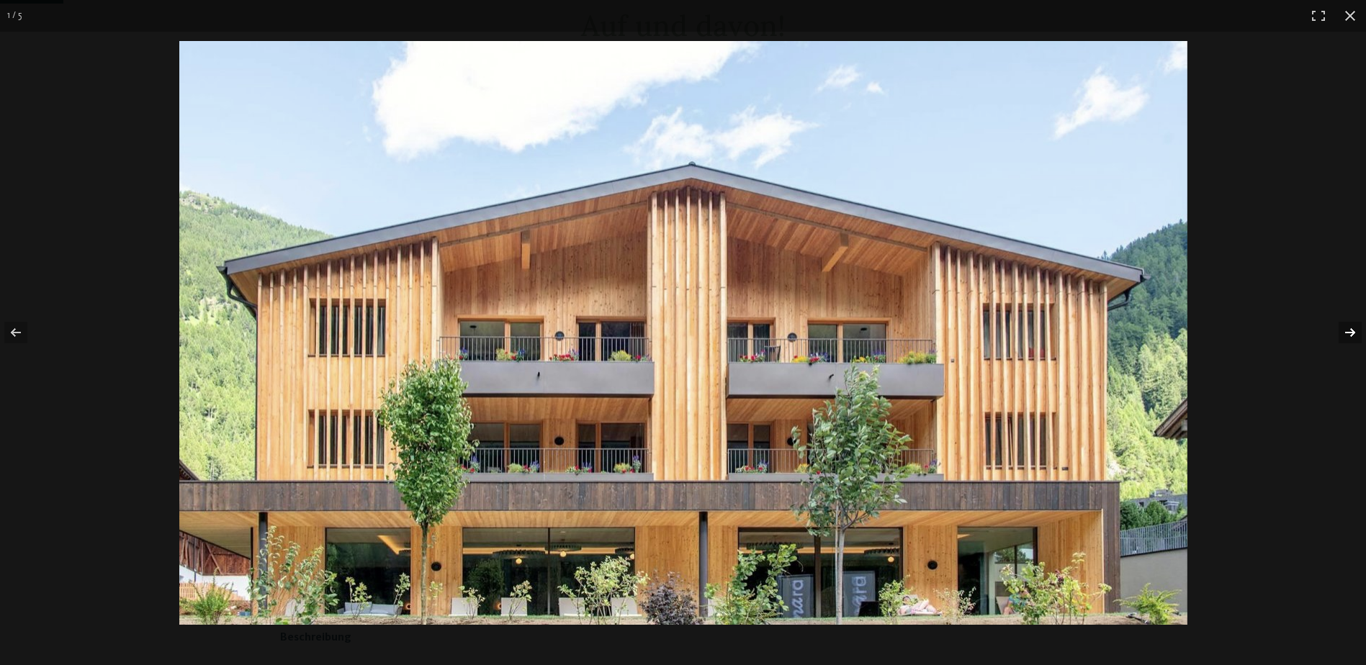
click at [1349, 330] on button "button" at bounding box center [1340, 333] width 50 height 72
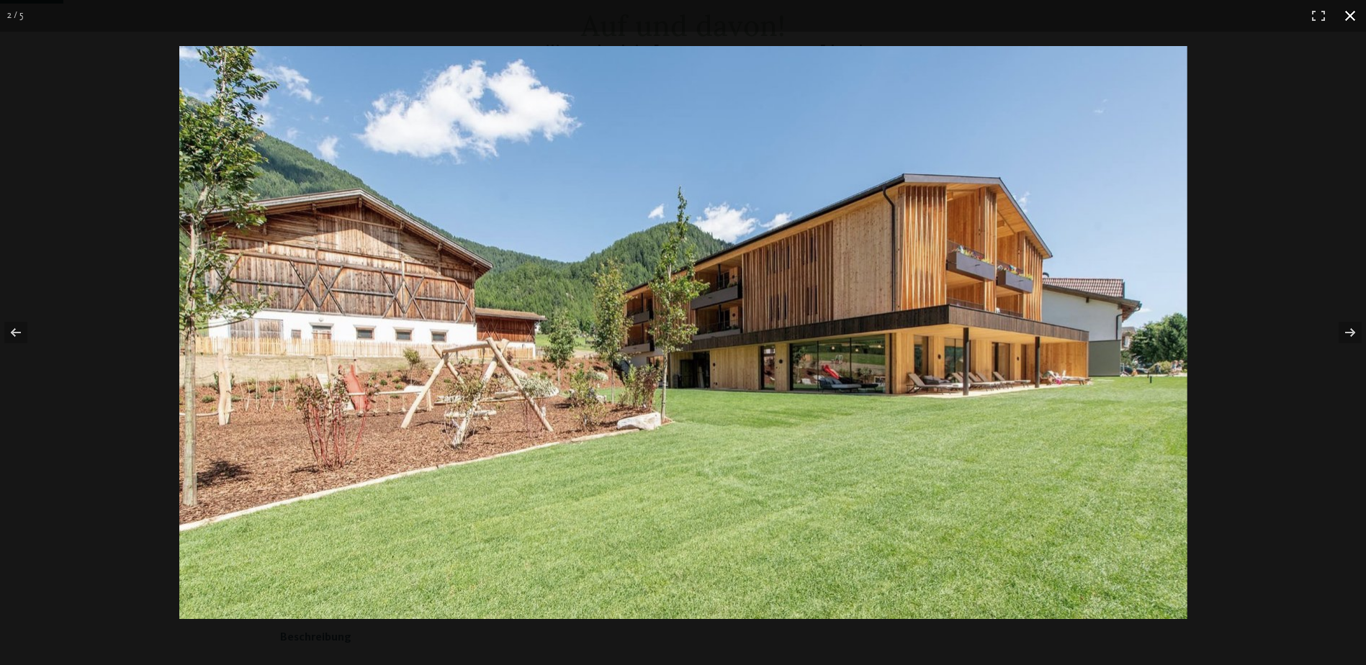
click at [1347, 15] on button "button" at bounding box center [1350, 16] width 32 height 32
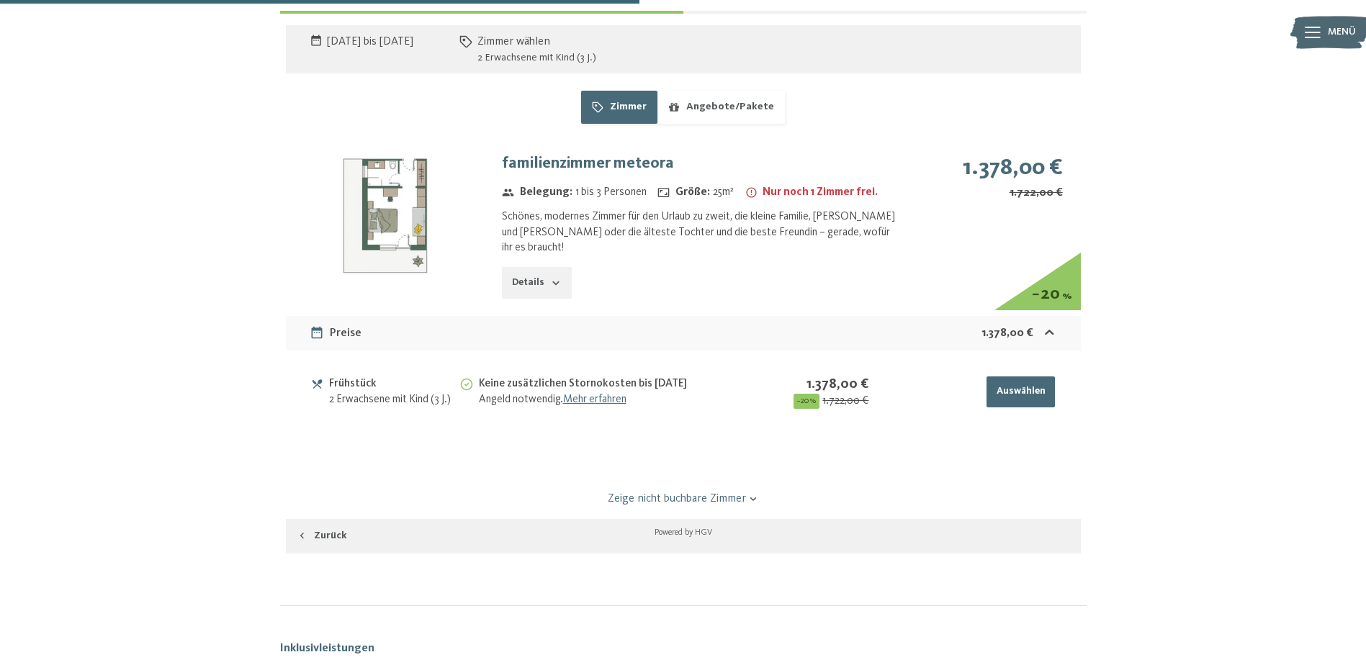
scroll to position [956, 0]
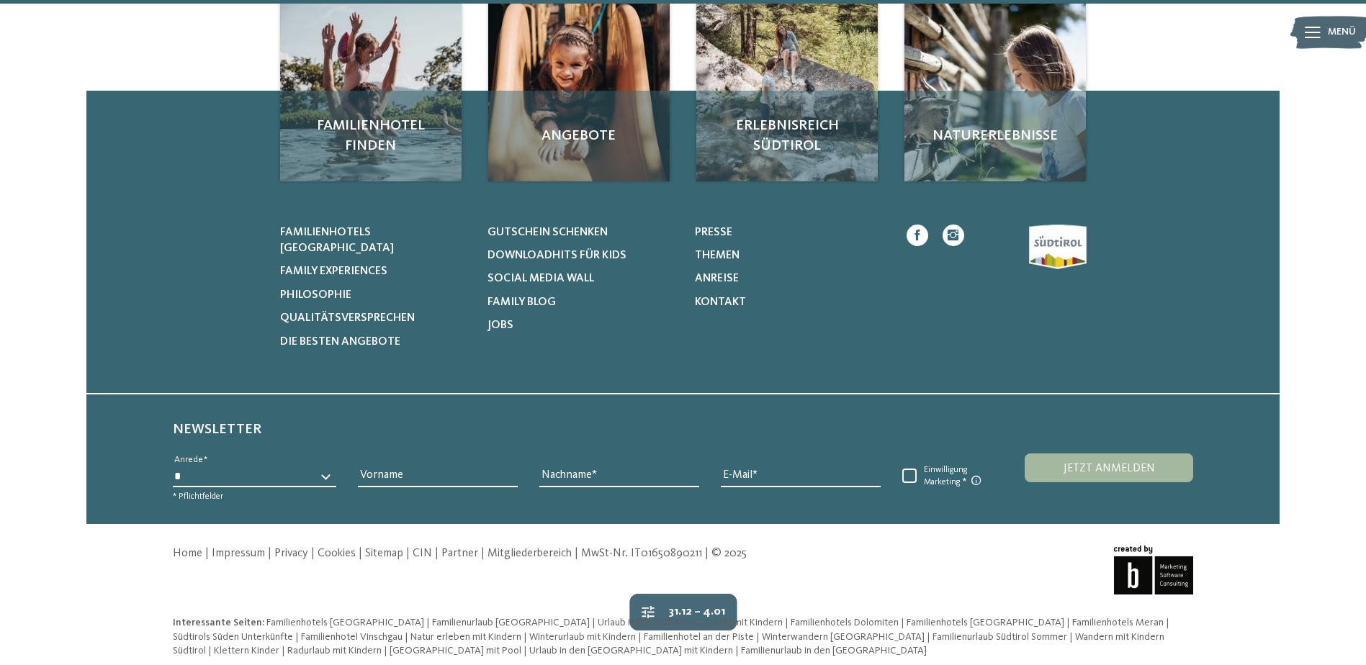
scroll to position [956, 0]
